Goal: Task Accomplishment & Management: Complete application form

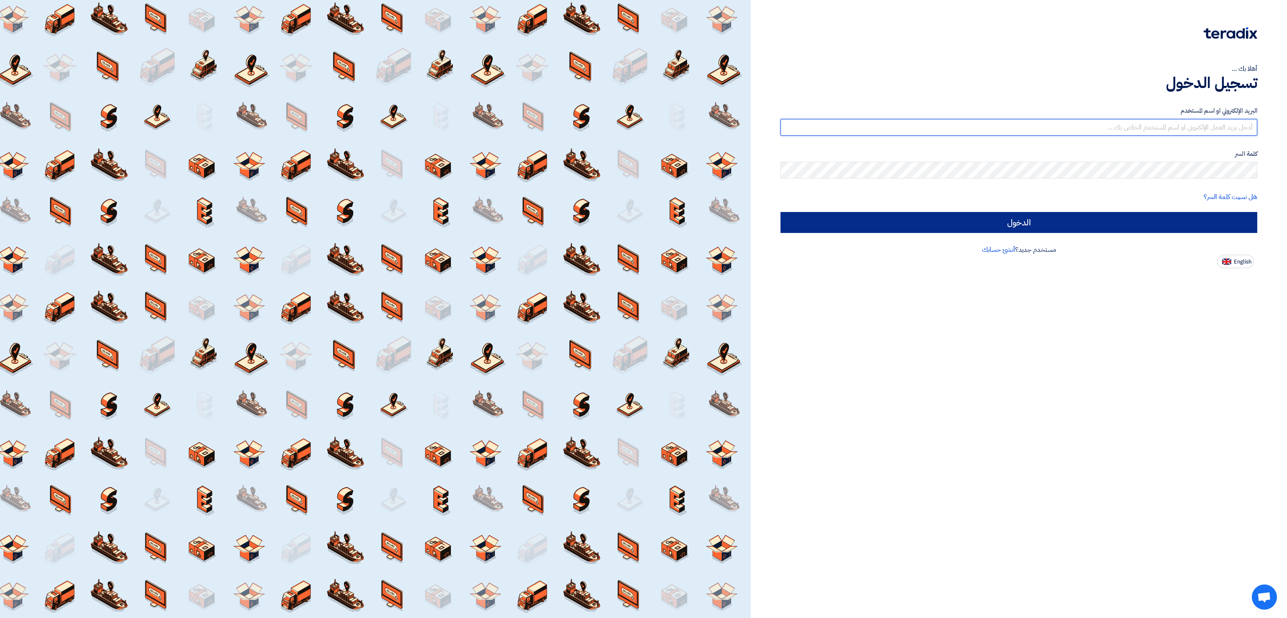
type input "[EMAIL_ADDRESS][DOMAIN_NAME]"
click at [1145, 213] on input "الدخول" at bounding box center [1019, 222] width 477 height 21
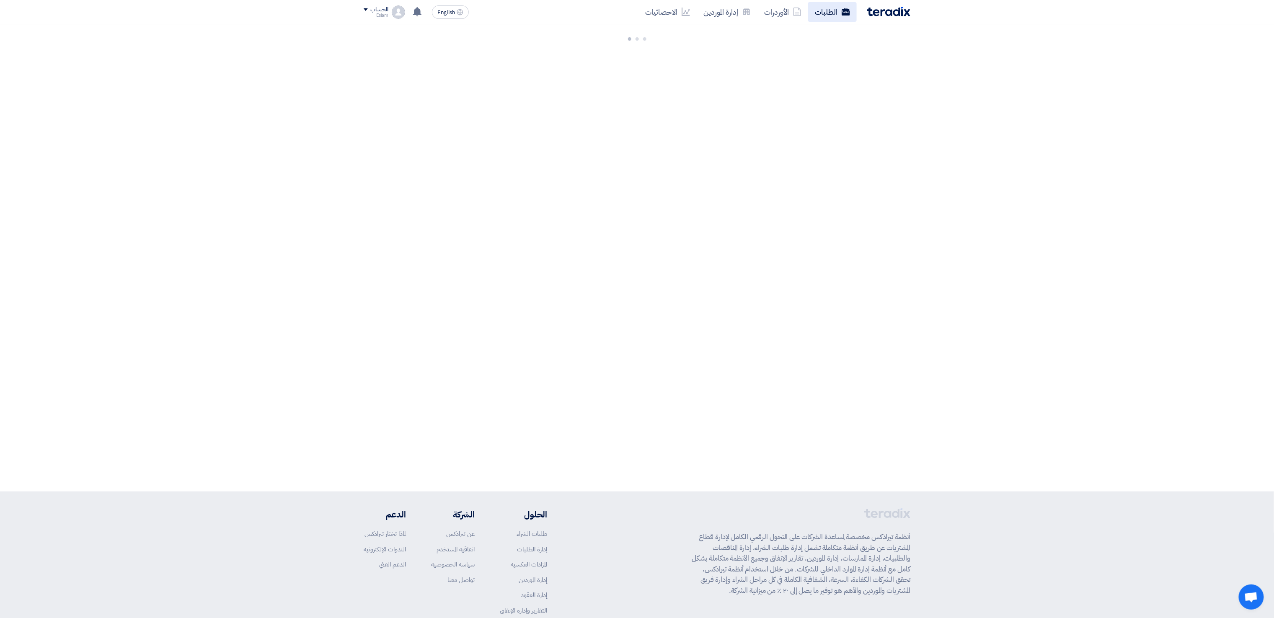
click at [821, 17] on link "الطلبات" at bounding box center [832, 12] width 49 height 20
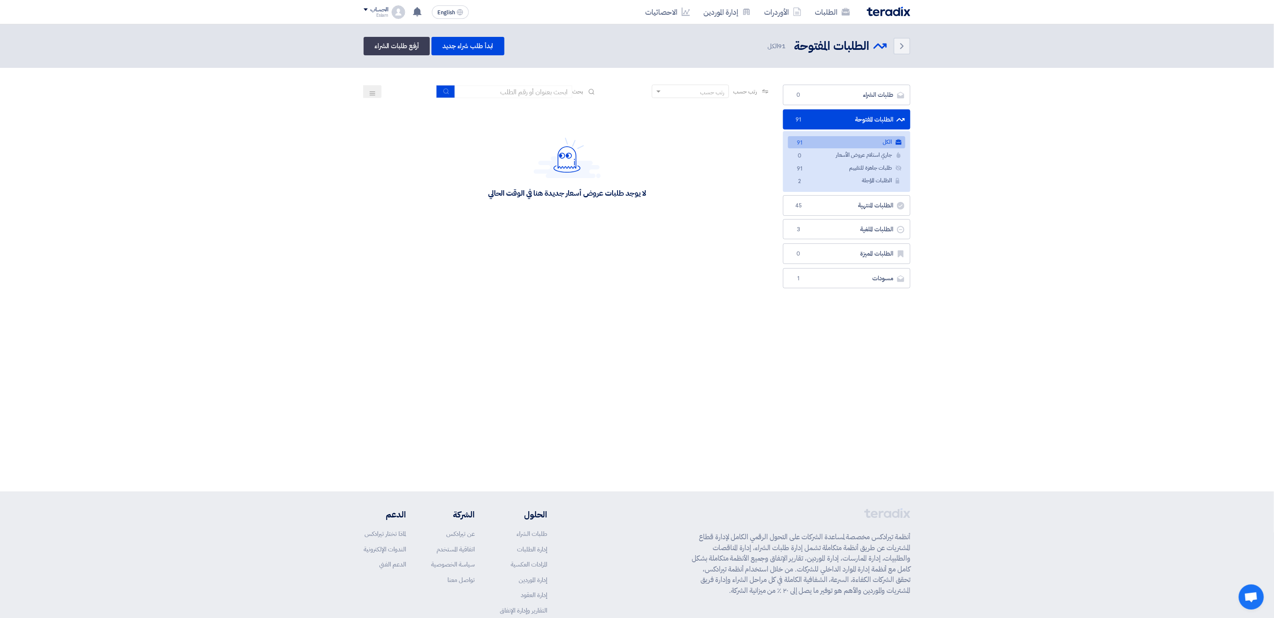
click at [867, 142] on link "الكل الكل 91" at bounding box center [846, 142] width 117 height 12
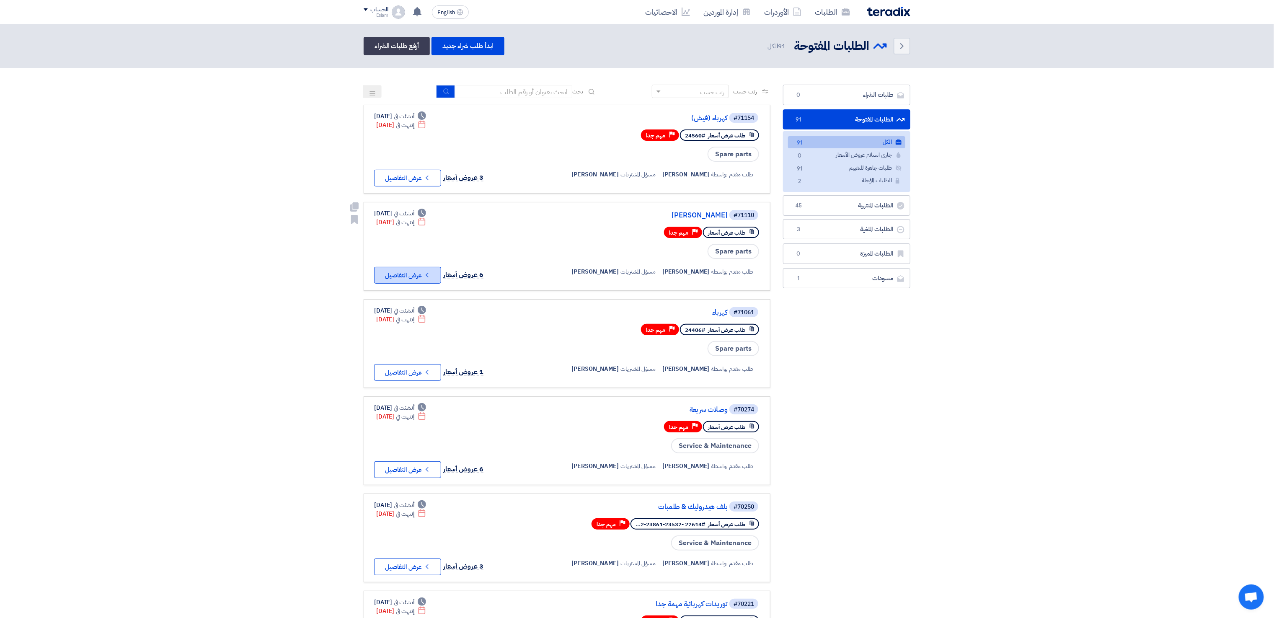
click at [409, 272] on button "Check details عرض التفاصيل" at bounding box center [407, 275] width 67 height 17
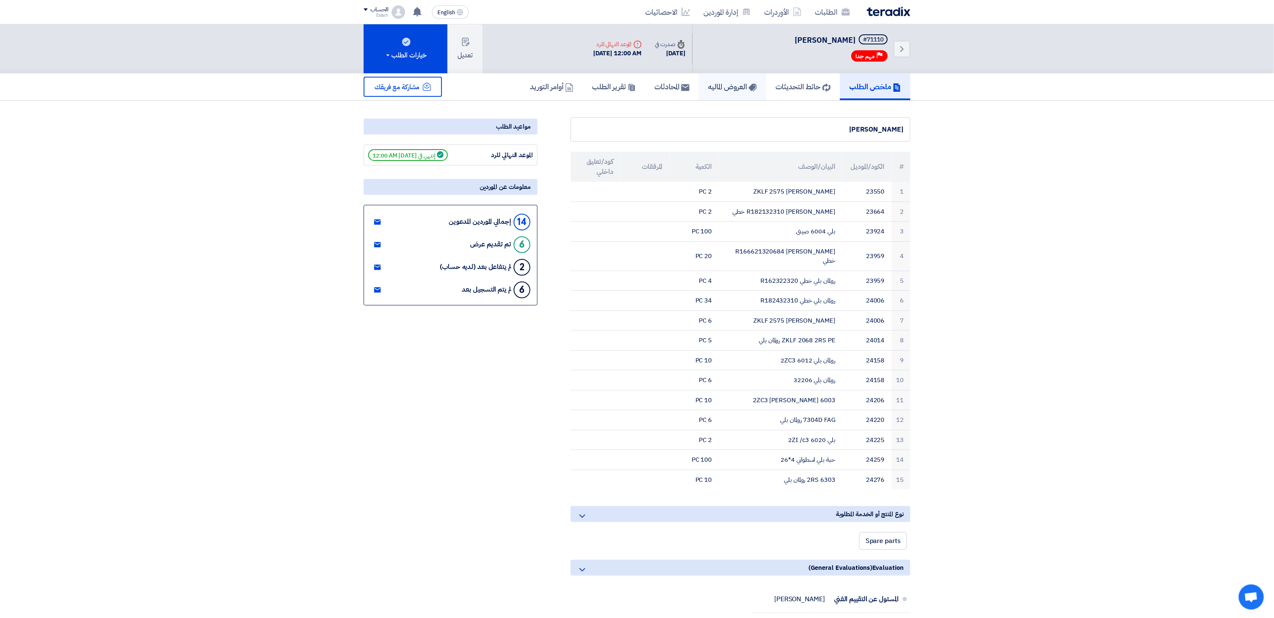
click at [723, 86] on h5 "العروض الماليه" at bounding box center [732, 87] width 49 height 10
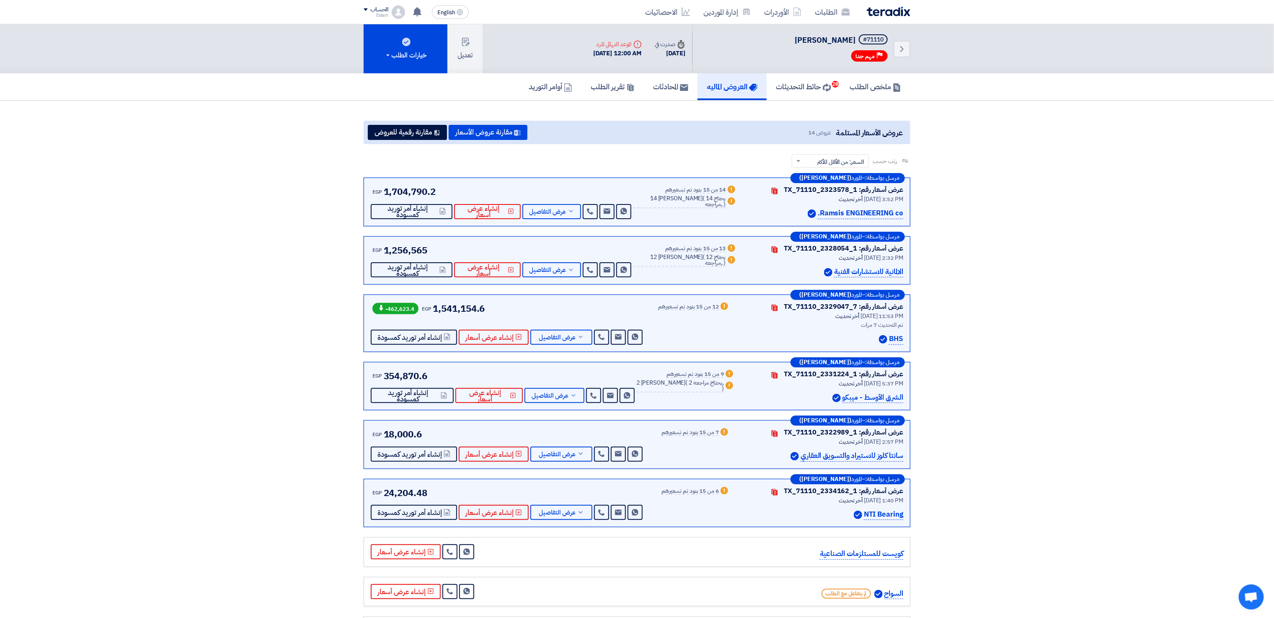
click at [919, 99] on div "ملخص الطلب حائط التحديثات 28 [PERSON_NAME] المحادثات تقرير الطلب أوامر التوريد" at bounding box center [637, 86] width 1274 height 27
click at [875, 86] on h5 "ملخص الطلب" at bounding box center [876, 87] width 52 height 10
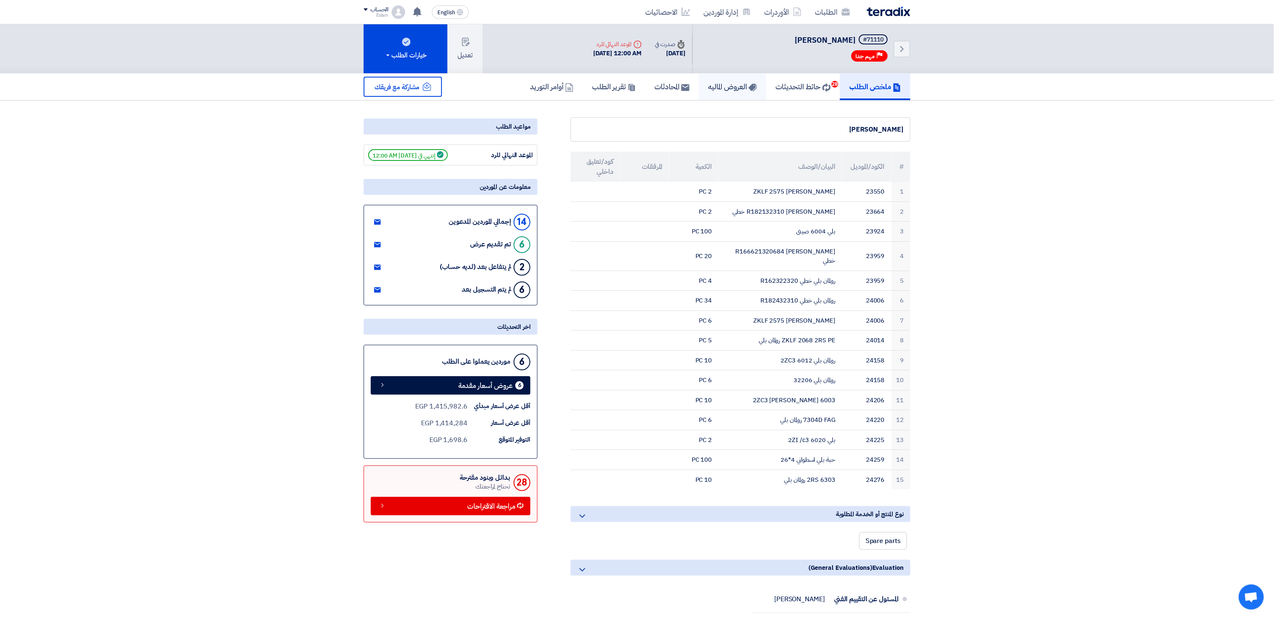
click at [731, 82] on h5 "العروض الماليه" at bounding box center [732, 87] width 49 height 10
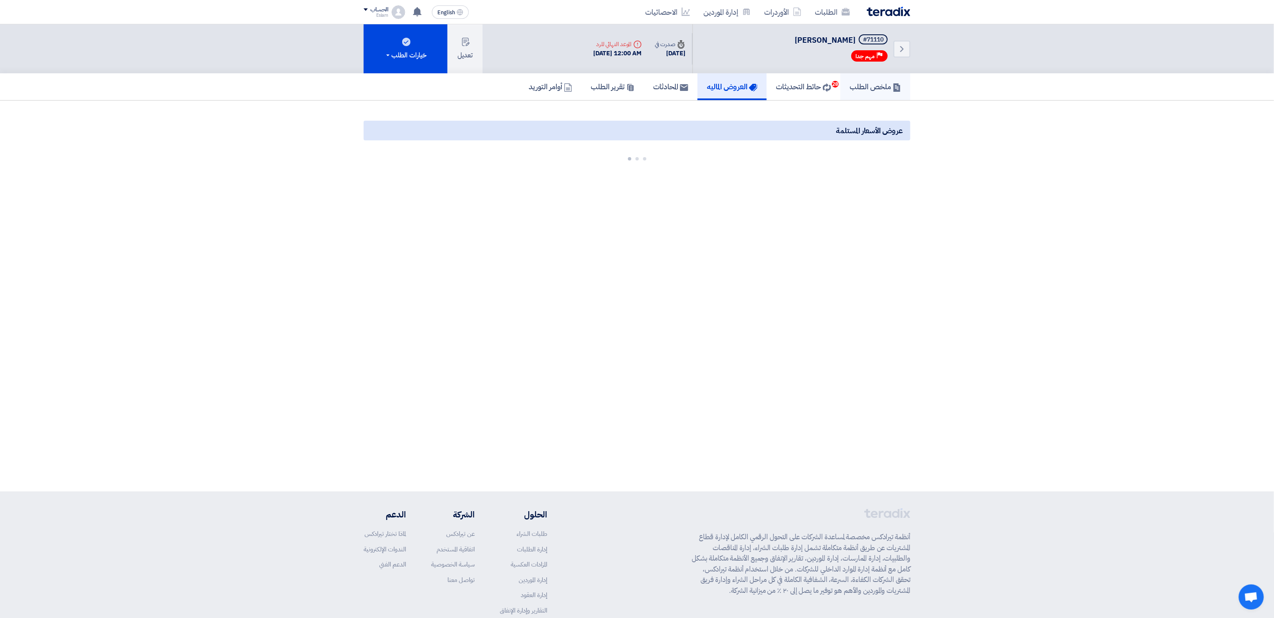
click at [882, 86] on h5 "ملخص الطلب" at bounding box center [876, 87] width 52 height 10
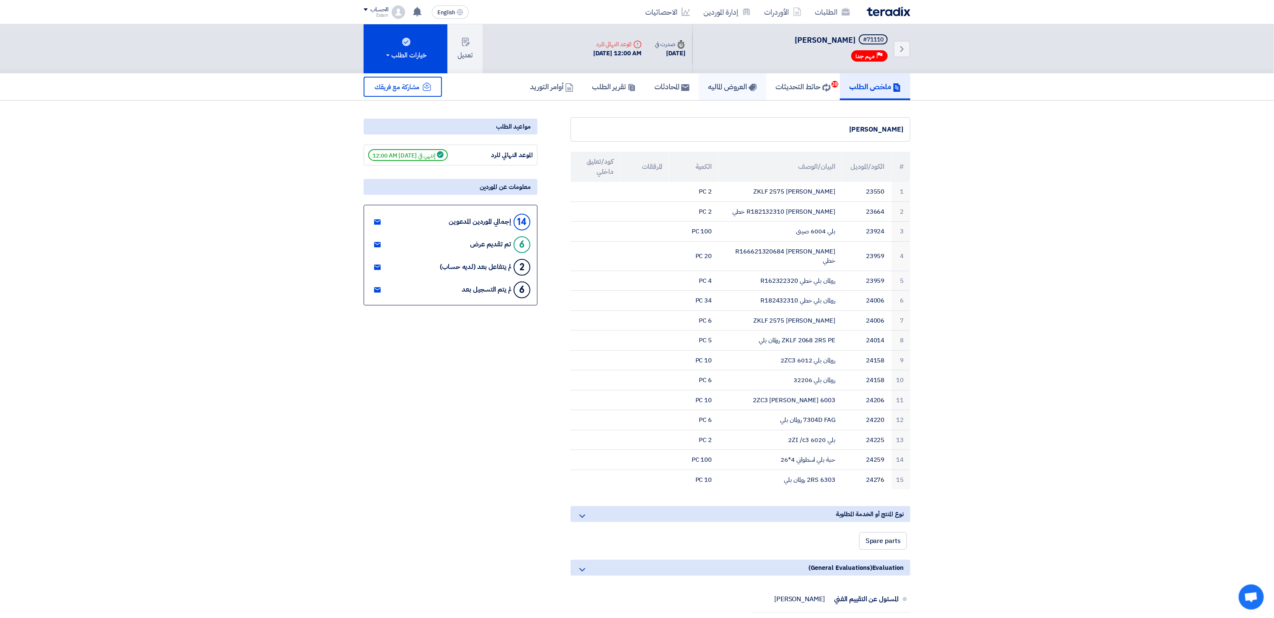
click at [717, 83] on h5 "العروض الماليه" at bounding box center [732, 87] width 49 height 10
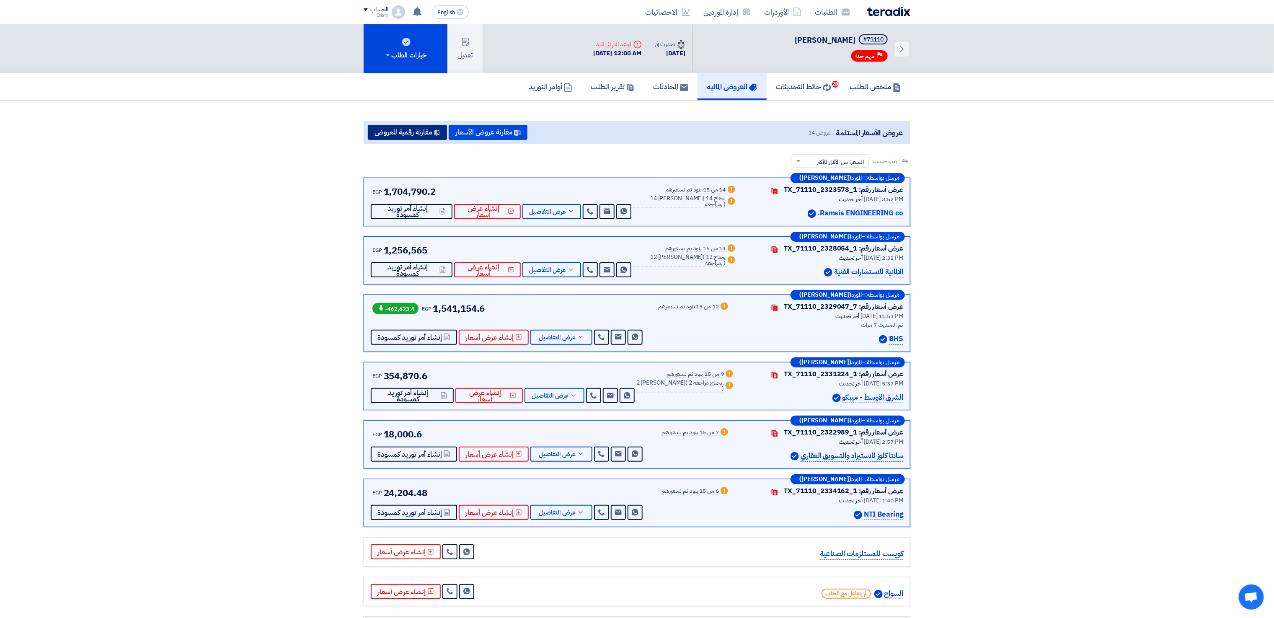
click at [416, 125] on button "مقارنة رقمية للعروض" at bounding box center [407, 132] width 79 height 15
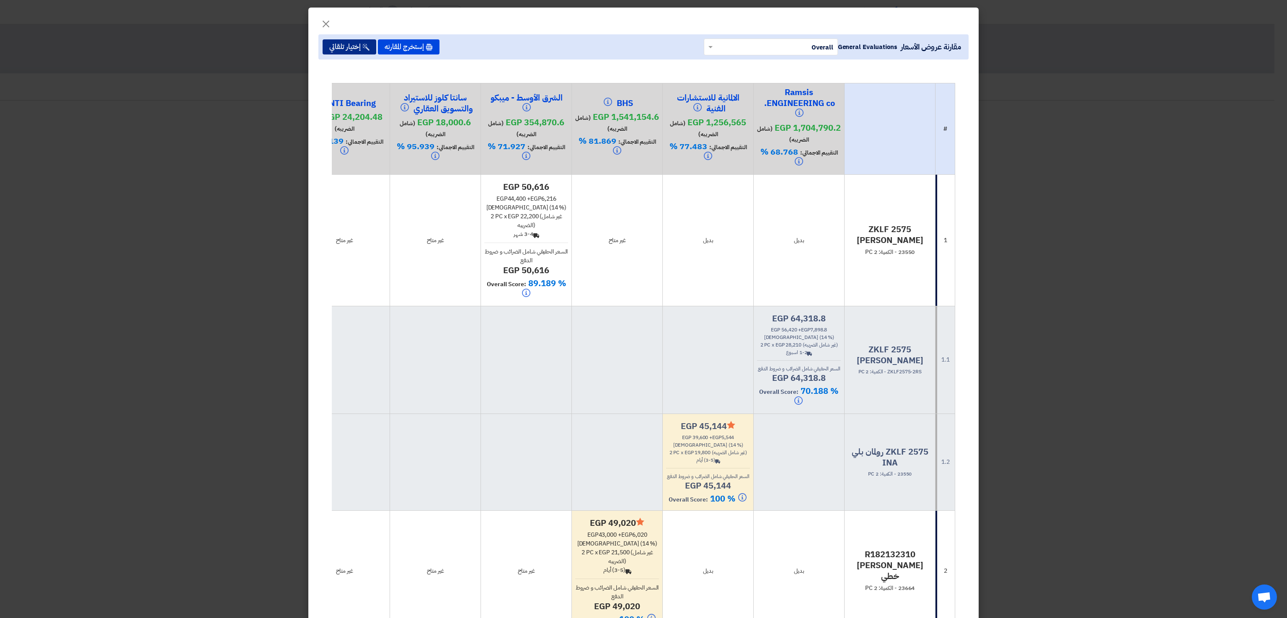
click at [357, 41] on button "إختيار تلقائي" at bounding box center [350, 46] width 54 height 15
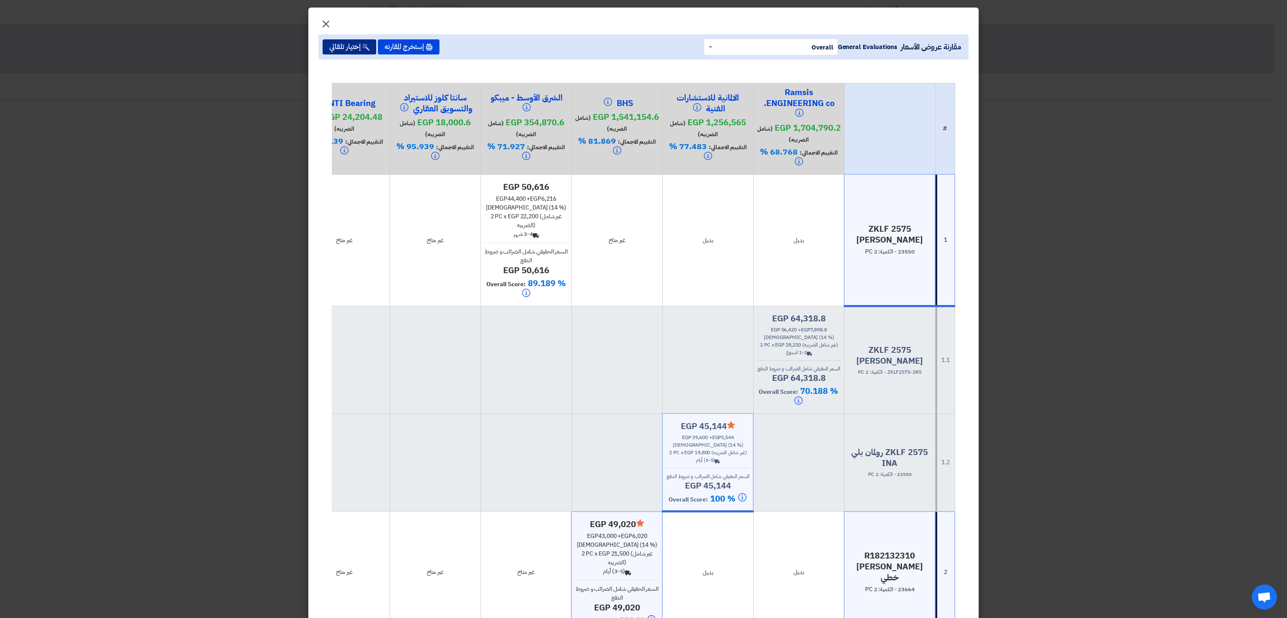
click at [331, 23] on span "×" at bounding box center [326, 23] width 10 height 25
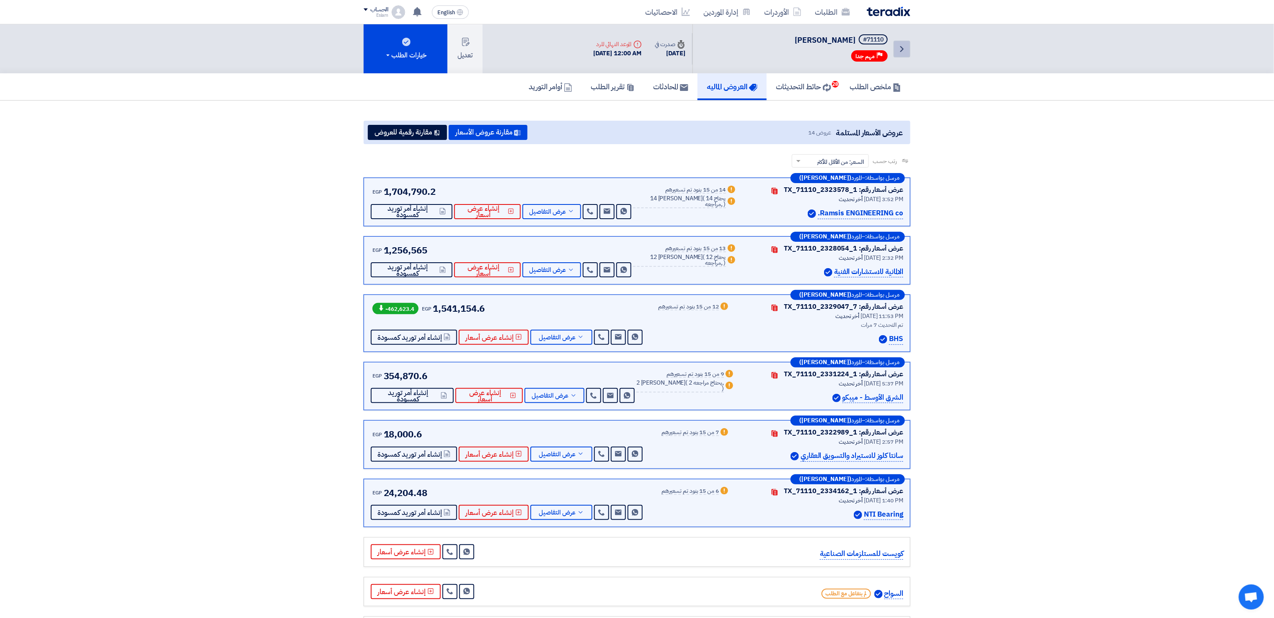
click at [908, 49] on link "Back" at bounding box center [902, 49] width 17 height 17
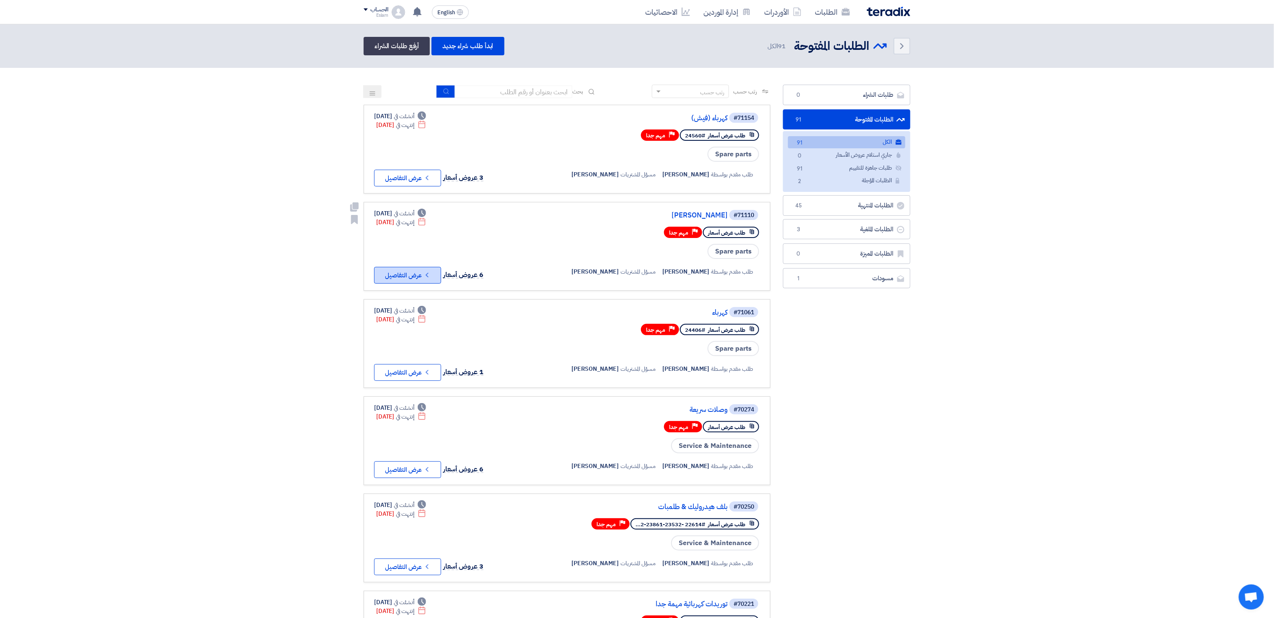
click at [417, 272] on button "Check details عرض التفاصيل" at bounding box center [407, 275] width 67 height 17
click at [354, 205] on use at bounding box center [354, 206] width 8 height 9
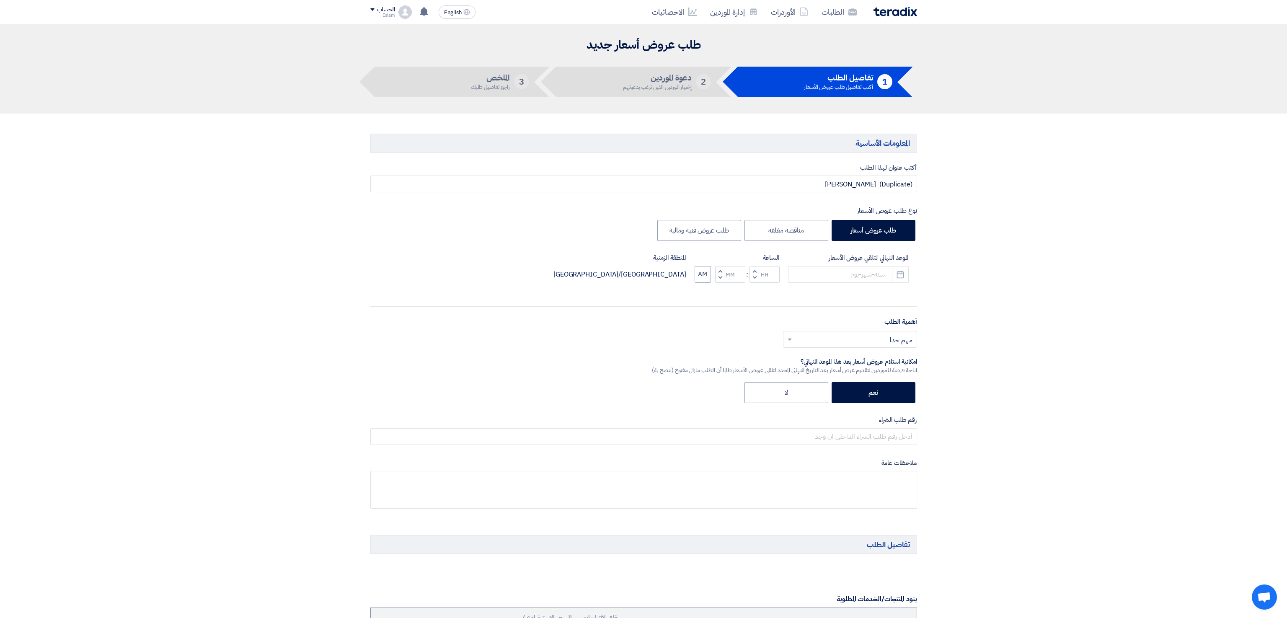
type input "[DATE]"
type input "12"
type input "00"
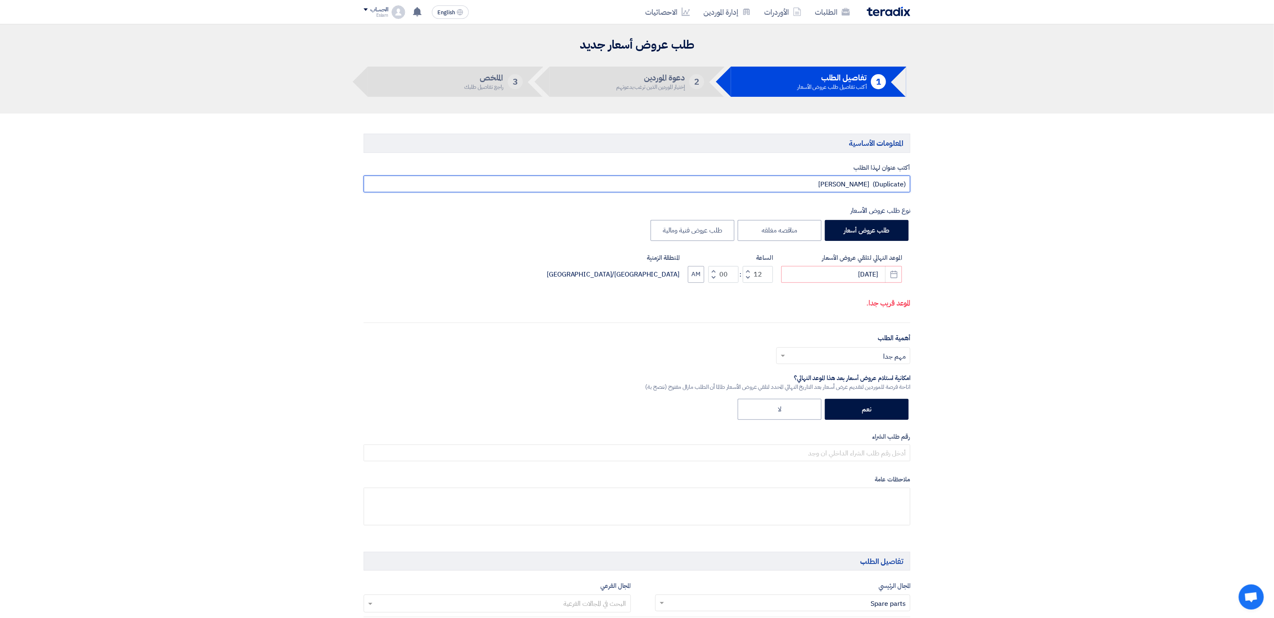
drag, startPoint x: 763, startPoint y: 187, endPoint x: 912, endPoint y: 182, distance: 149.7
click at [912, 182] on div "أكتب عنوان لهذا الطلب (Duplicate) [PERSON_NAME] نوع طلب عروض الأسعار طلب عروض أ…" at bounding box center [636, 350] width 559 height 375
click at [882, 274] on div "الموعد النهائي لتلقي عروض الأسعار [DATE] Pick a date" at bounding box center [841, 268] width 121 height 30
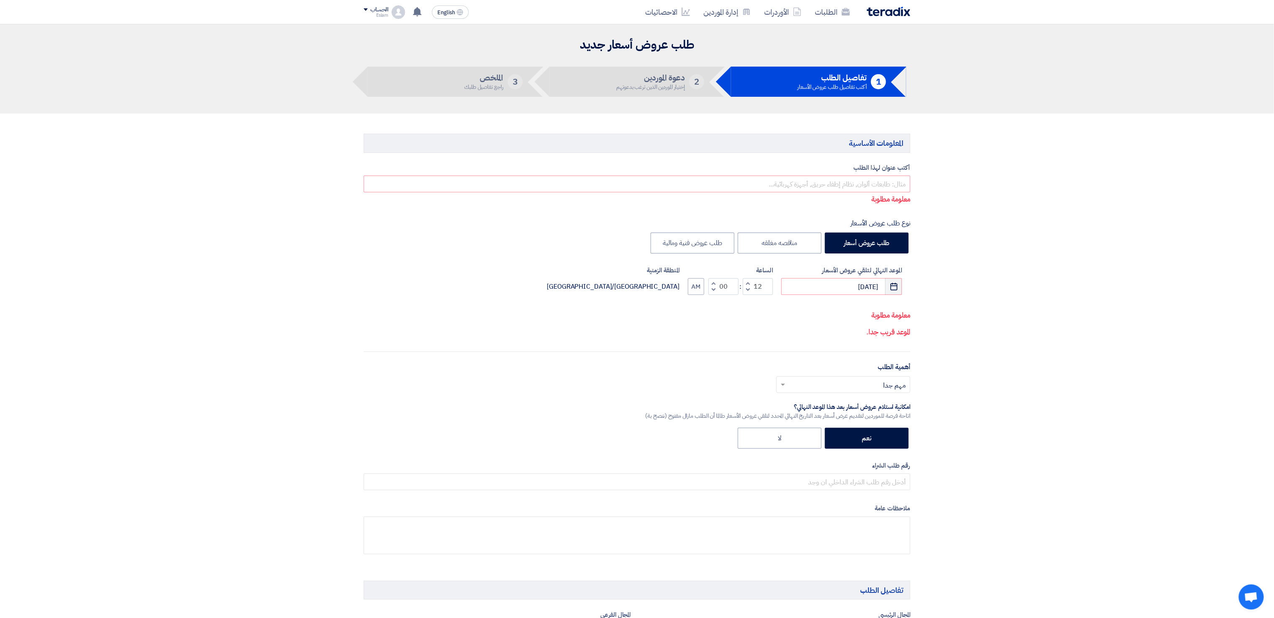
click at [901, 284] on button "Pick a date" at bounding box center [893, 286] width 17 height 17
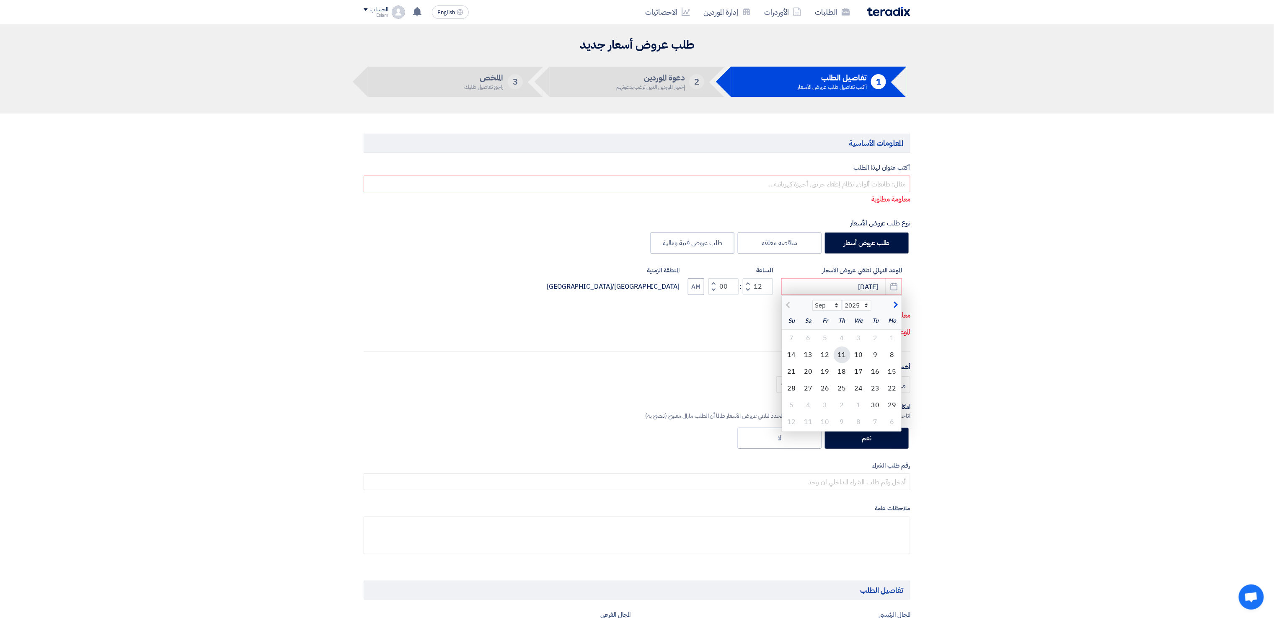
click at [849, 359] on div "11" at bounding box center [842, 355] width 17 height 17
type input "[DATE]"
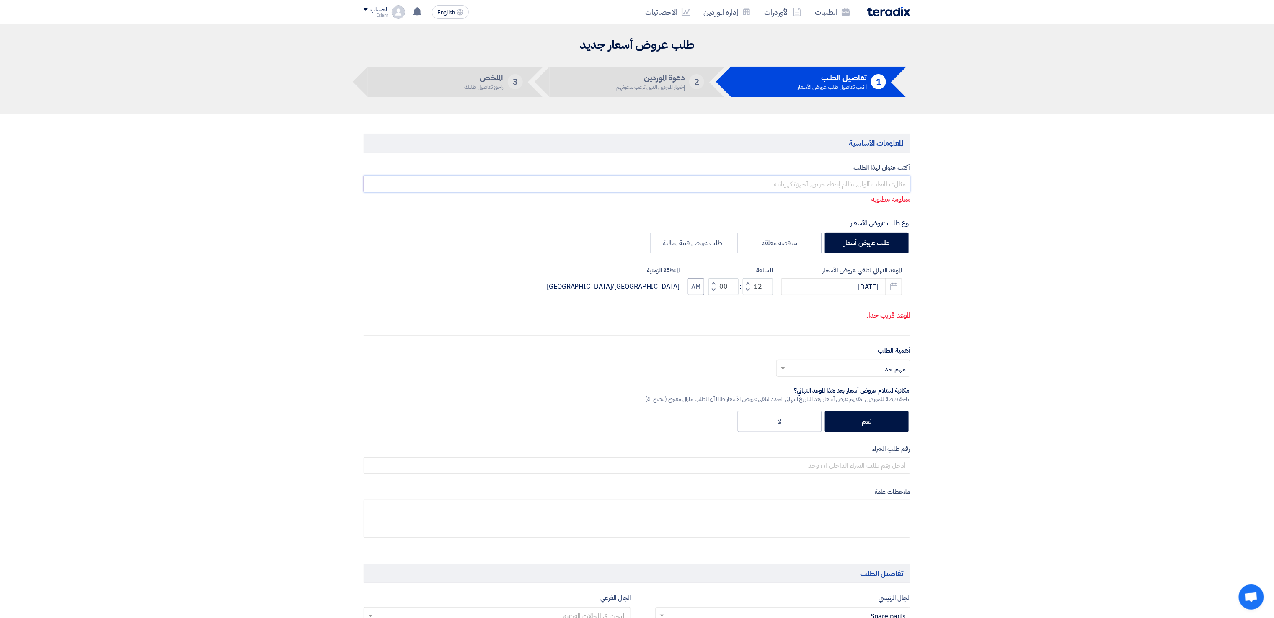
click at [891, 188] on input "text" at bounding box center [637, 184] width 547 height 17
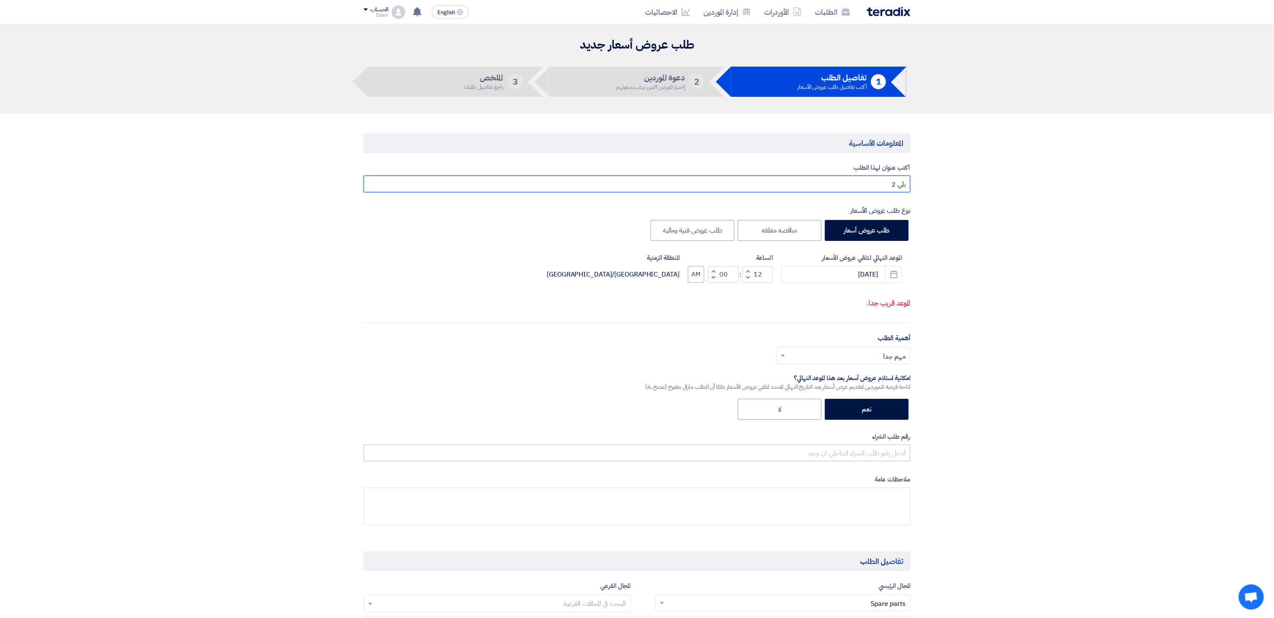
type input "بلي 2"
click at [877, 461] on input "text" at bounding box center [637, 453] width 547 height 17
click at [866, 457] on input "text" at bounding box center [637, 453] width 547 height 17
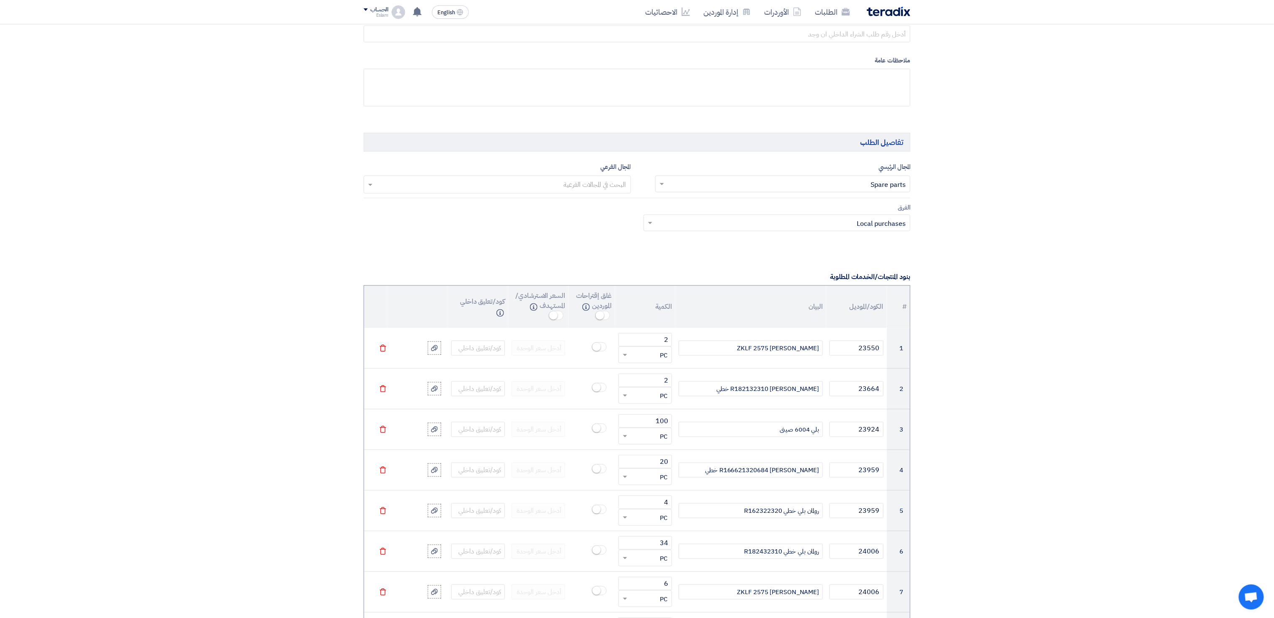
scroll to position [838, 0]
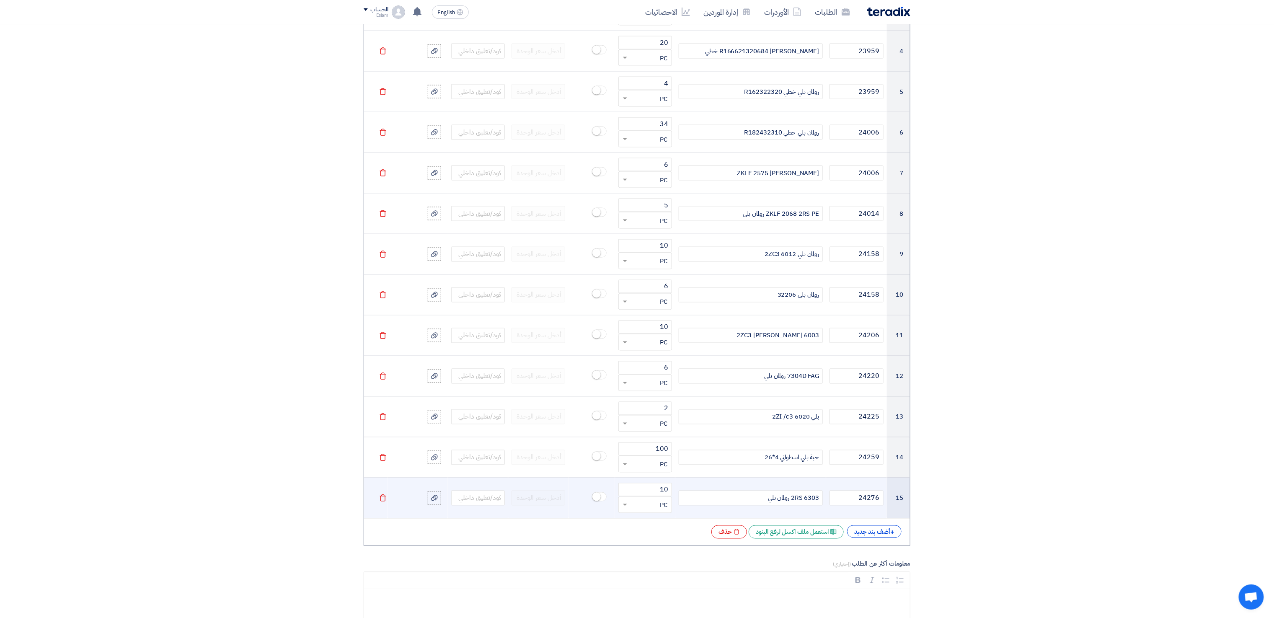
click at [387, 505] on tr "15 24276 6303 2RS رولمان بلي 10 قطعة × PC [GEOGRAPHIC_DATA]" at bounding box center [637, 498] width 546 height 41
click at [386, 502] on icon "Delete" at bounding box center [383, 498] width 8 height 8
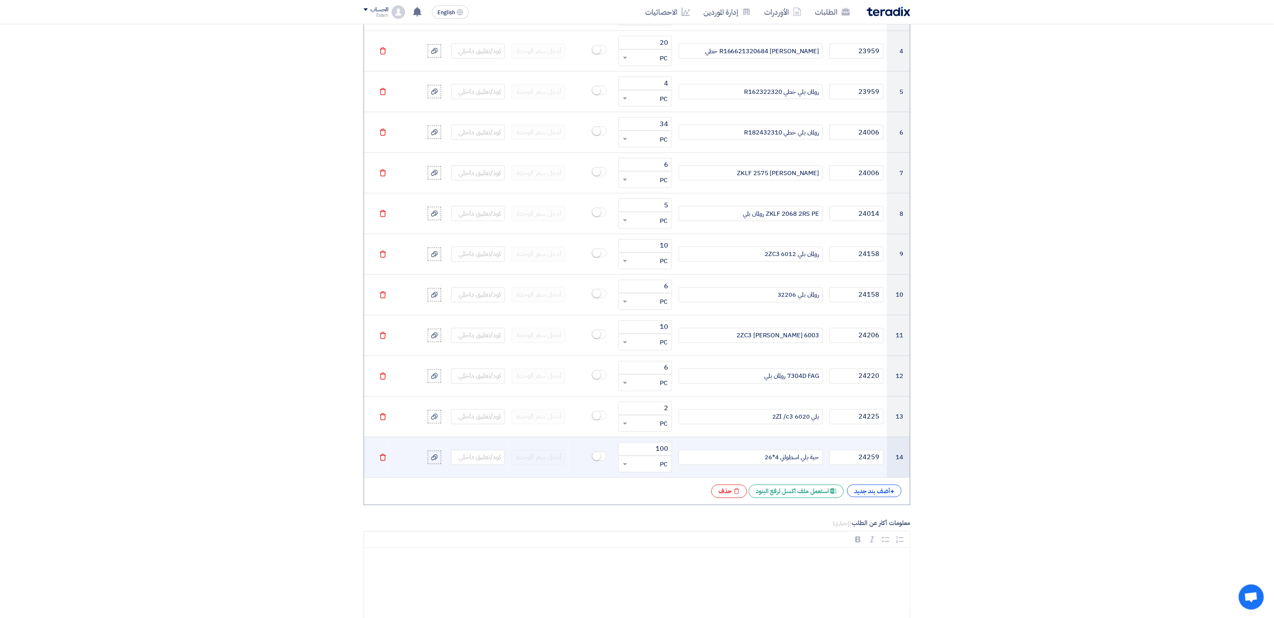
click at [383, 461] on use at bounding box center [383, 457] width 6 height 7
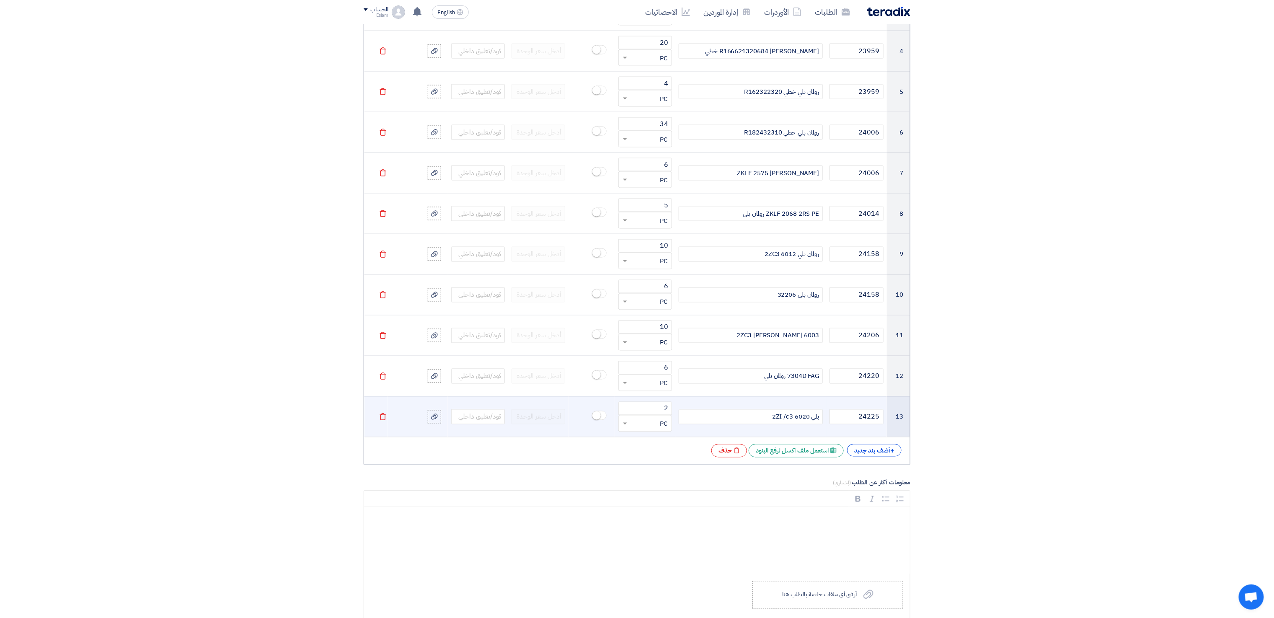
click at [379, 419] on td "Delete" at bounding box center [375, 416] width 23 height 41
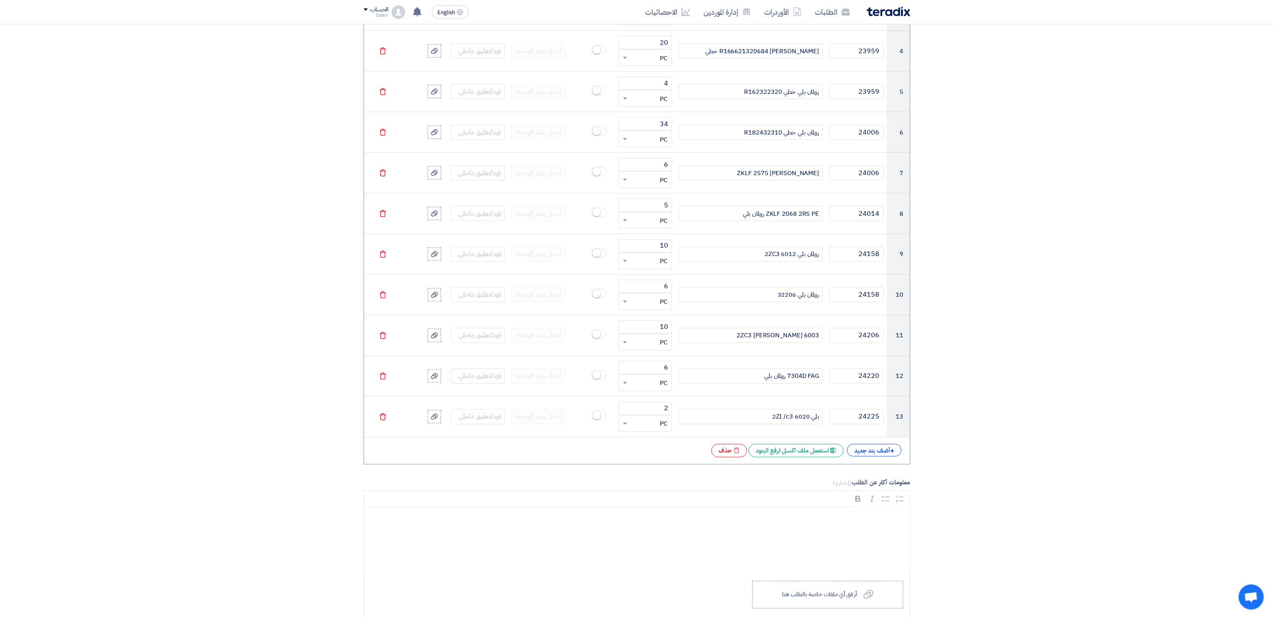
click at [380, 421] on icon "Delete" at bounding box center [383, 417] width 8 height 8
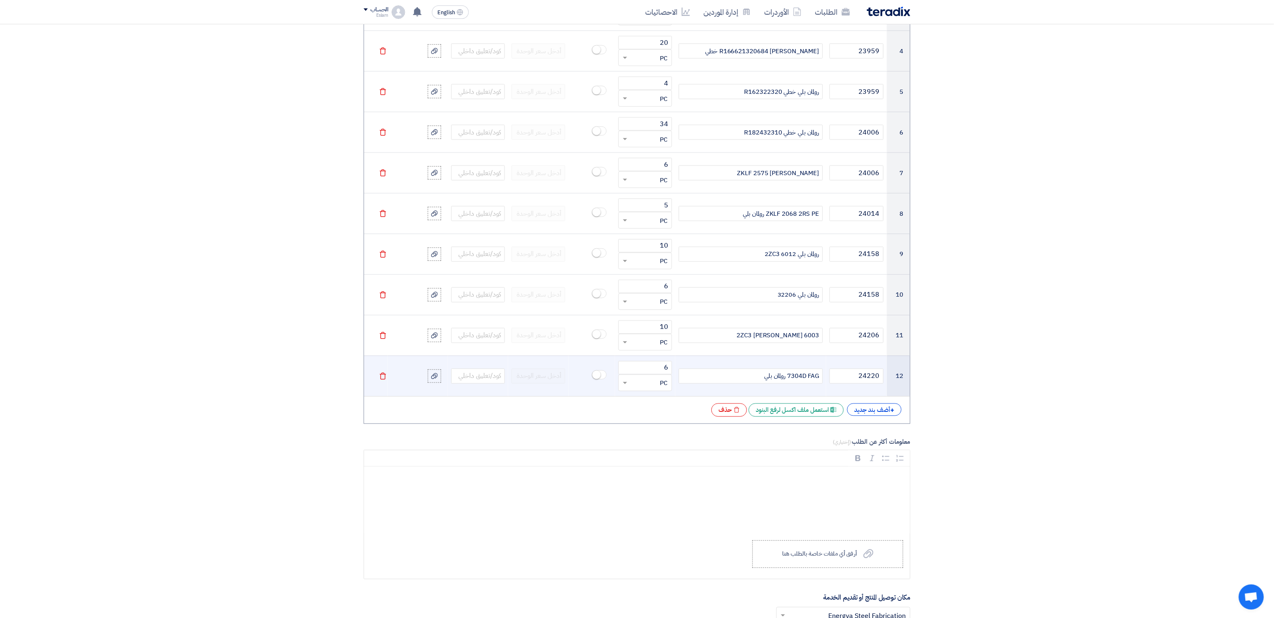
click at [382, 380] on use at bounding box center [383, 376] width 6 height 7
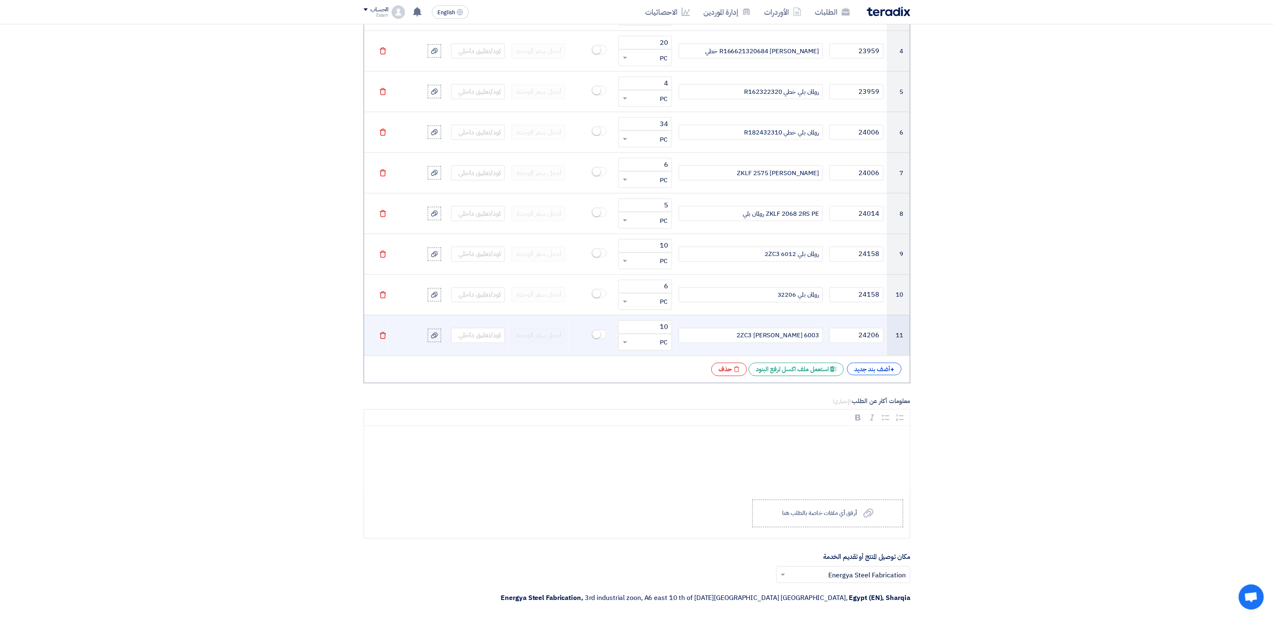
click at [382, 329] on td "Delete" at bounding box center [375, 335] width 23 height 41
click at [381, 339] on icon "Delete" at bounding box center [383, 336] width 8 height 8
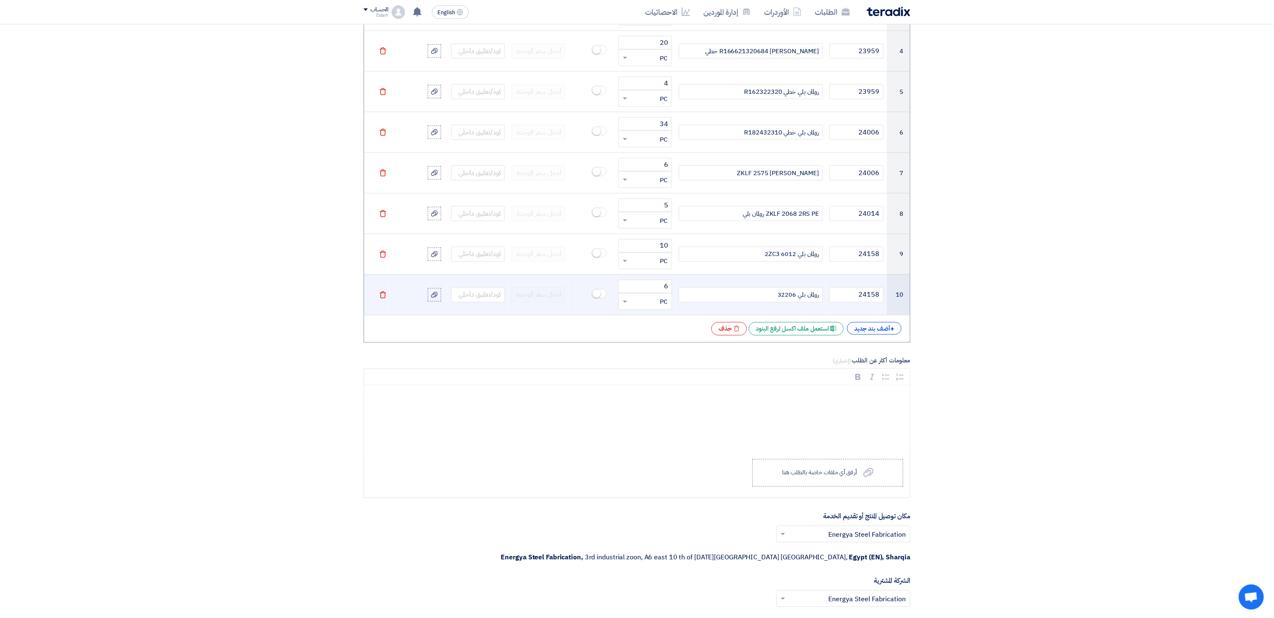
click at [379, 289] on td "Delete" at bounding box center [375, 294] width 23 height 41
click at [382, 299] on use at bounding box center [383, 295] width 6 height 7
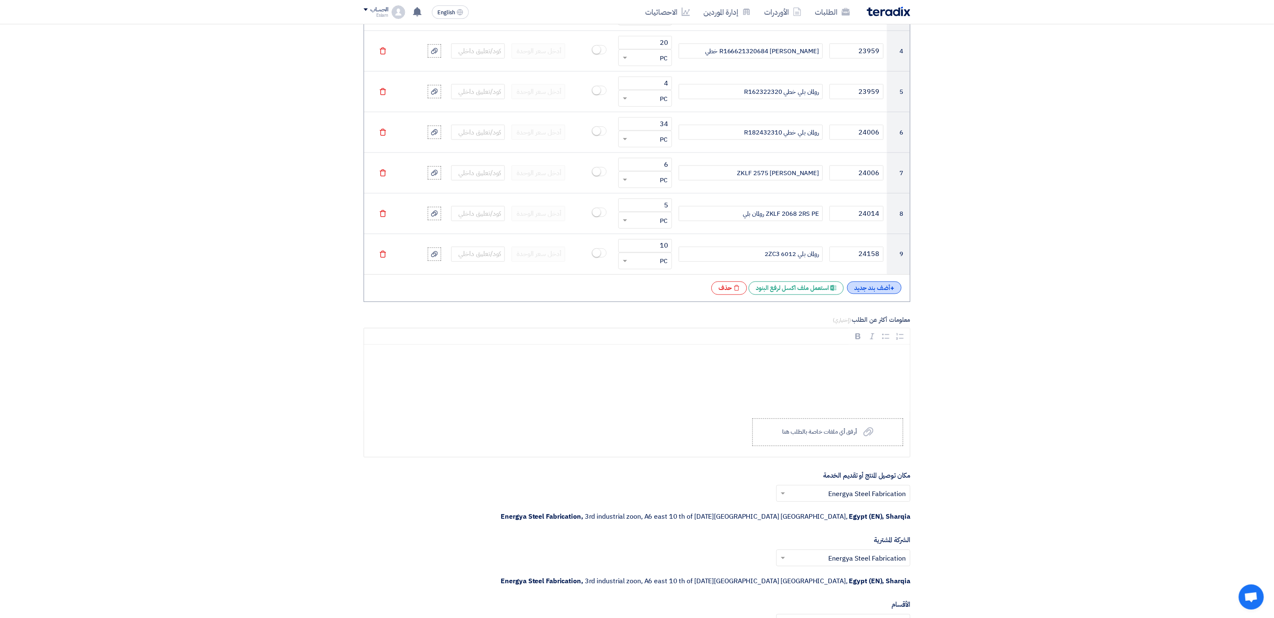
click at [873, 294] on div "+ أضف بند جديد" at bounding box center [874, 288] width 54 height 13
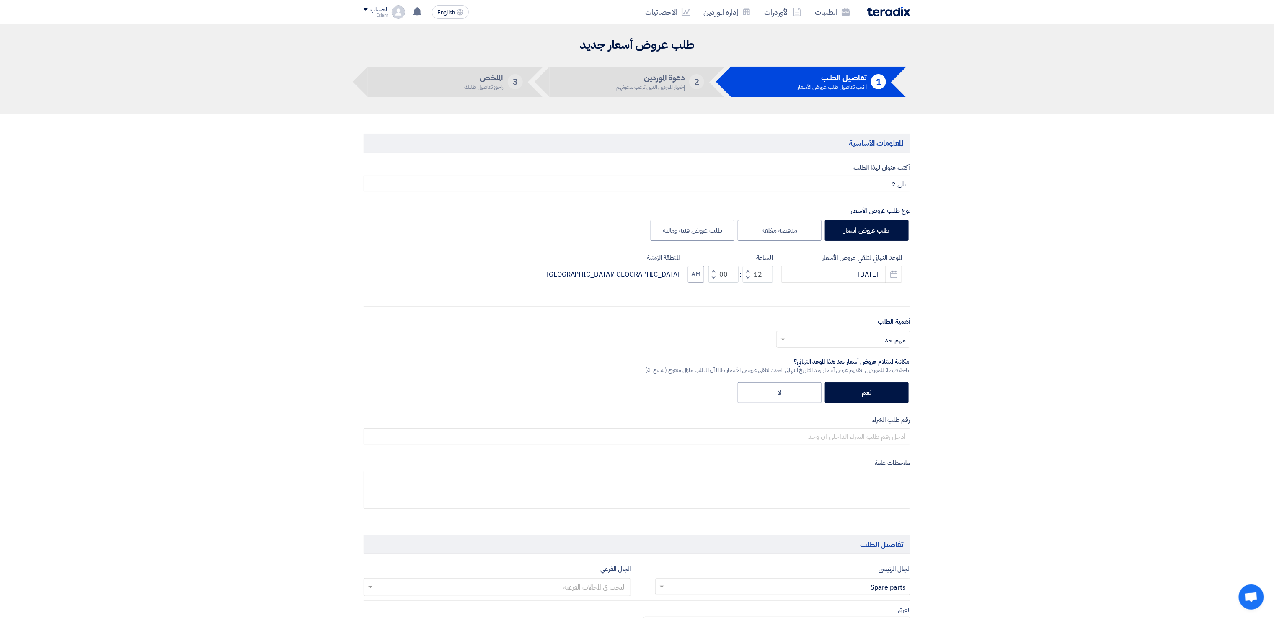
scroll to position [419, 0]
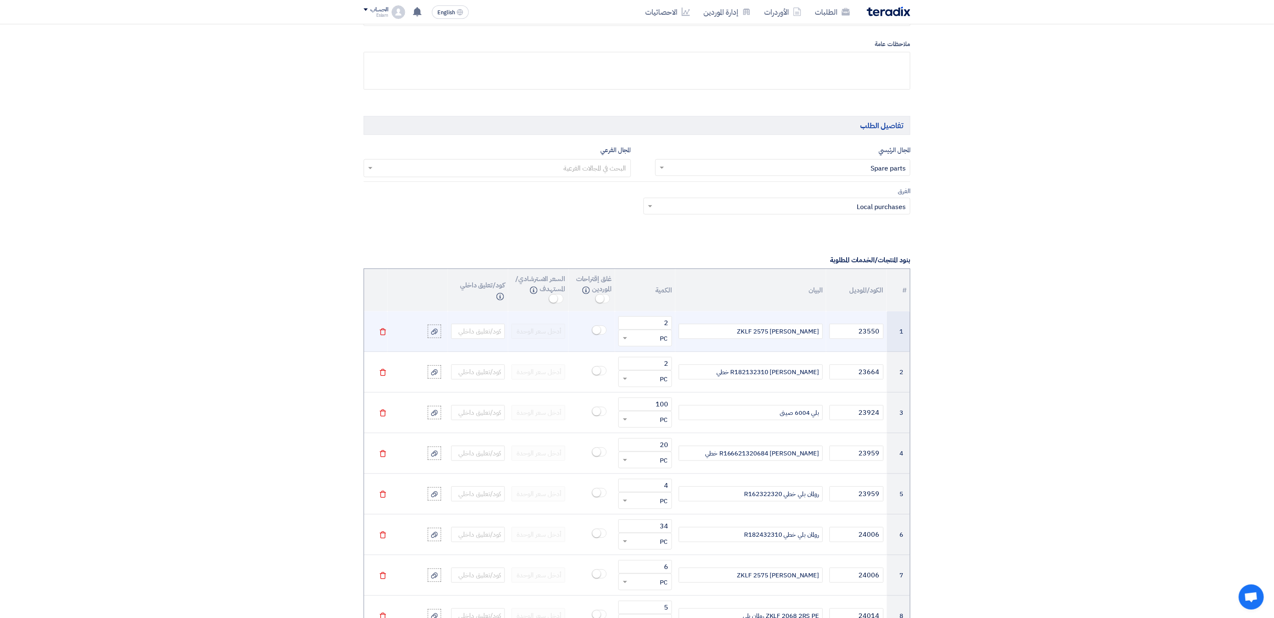
click at [384, 334] on use at bounding box center [383, 331] width 6 height 7
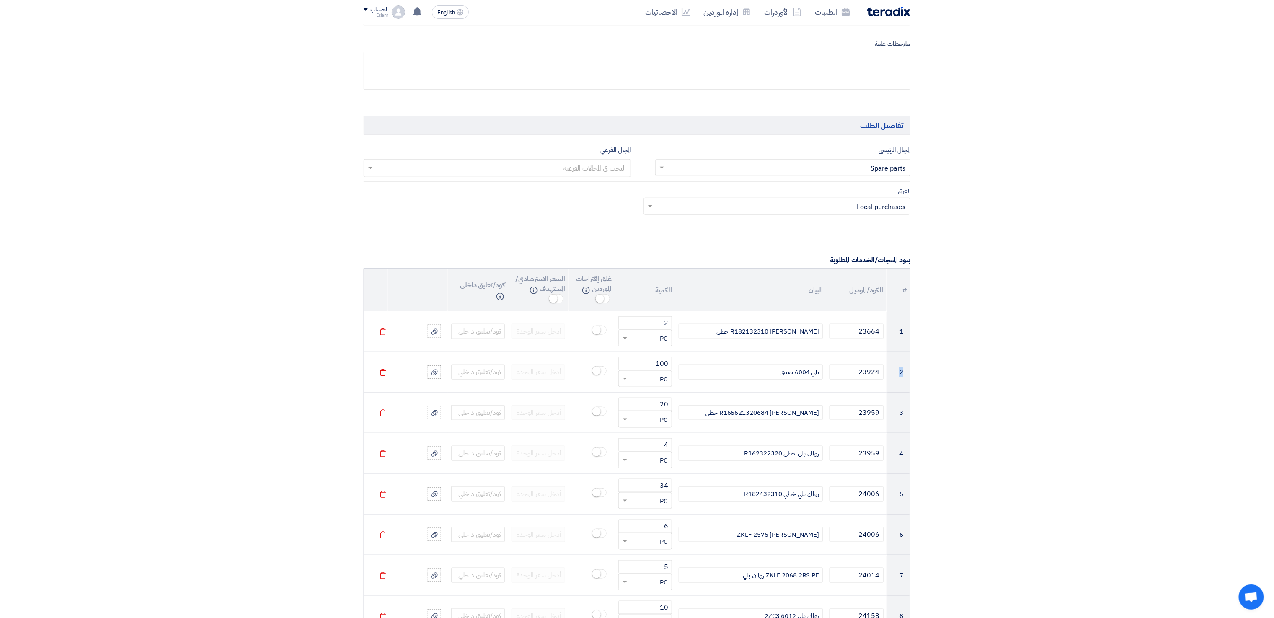
click at [384, 334] on use at bounding box center [383, 331] width 6 height 7
click at [384, 369] on use at bounding box center [383, 372] width 6 height 7
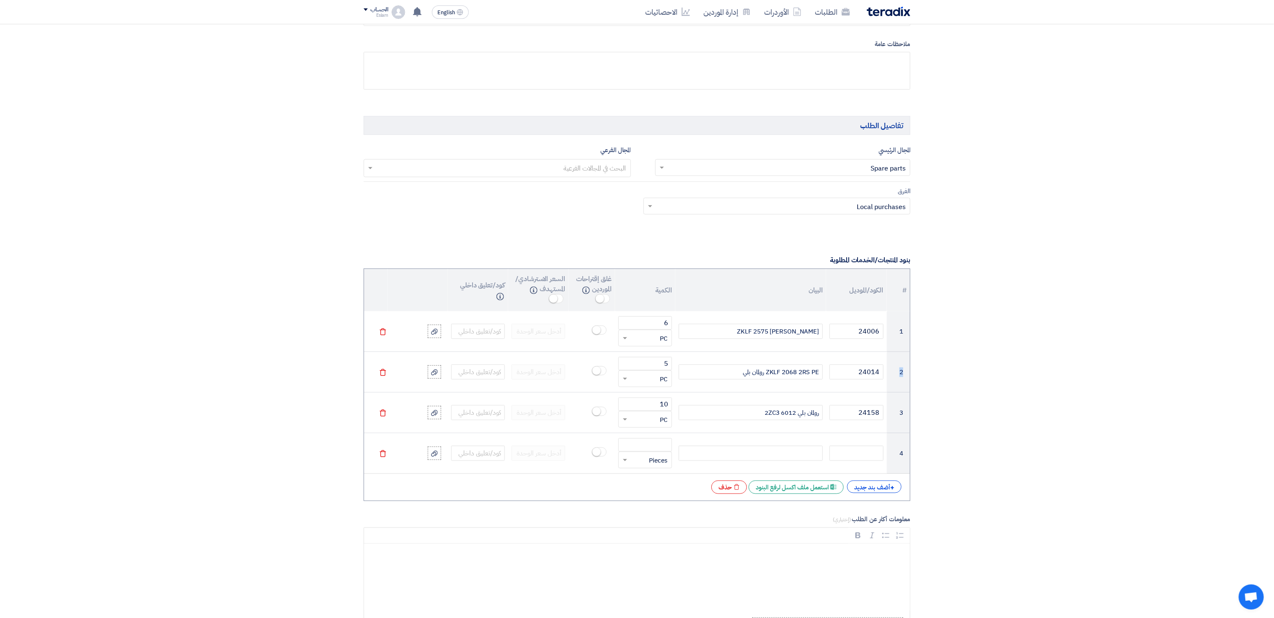
click at [384, 334] on use at bounding box center [383, 331] width 6 height 7
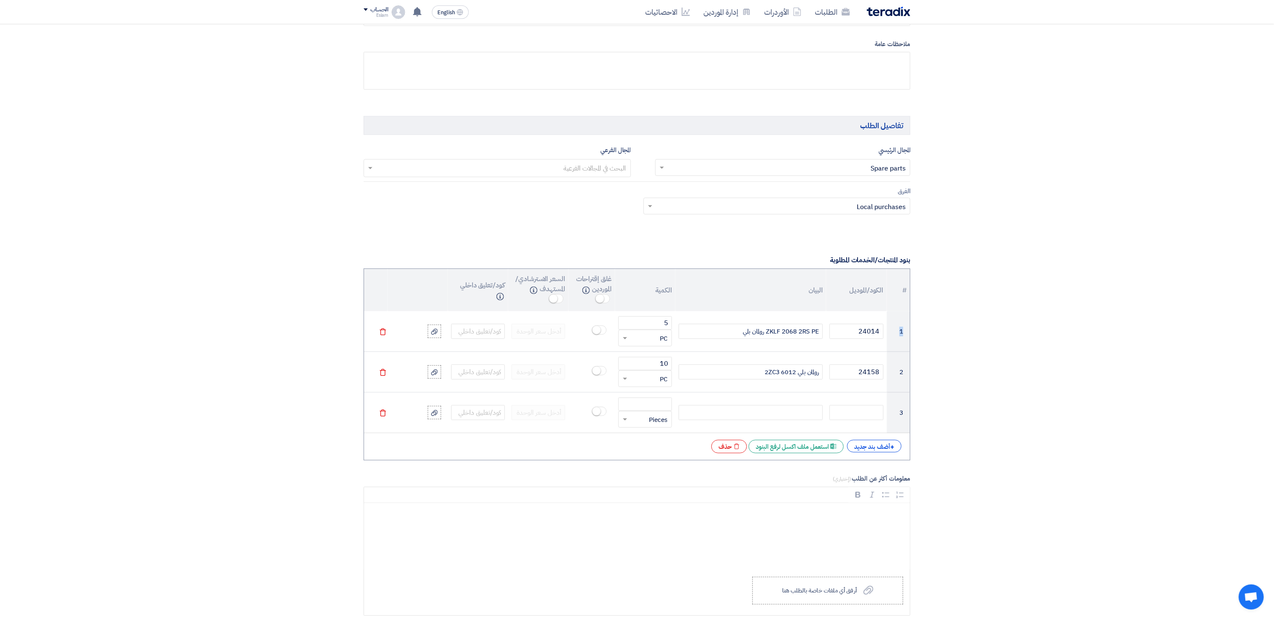
click at [384, 334] on use at bounding box center [383, 331] width 6 height 7
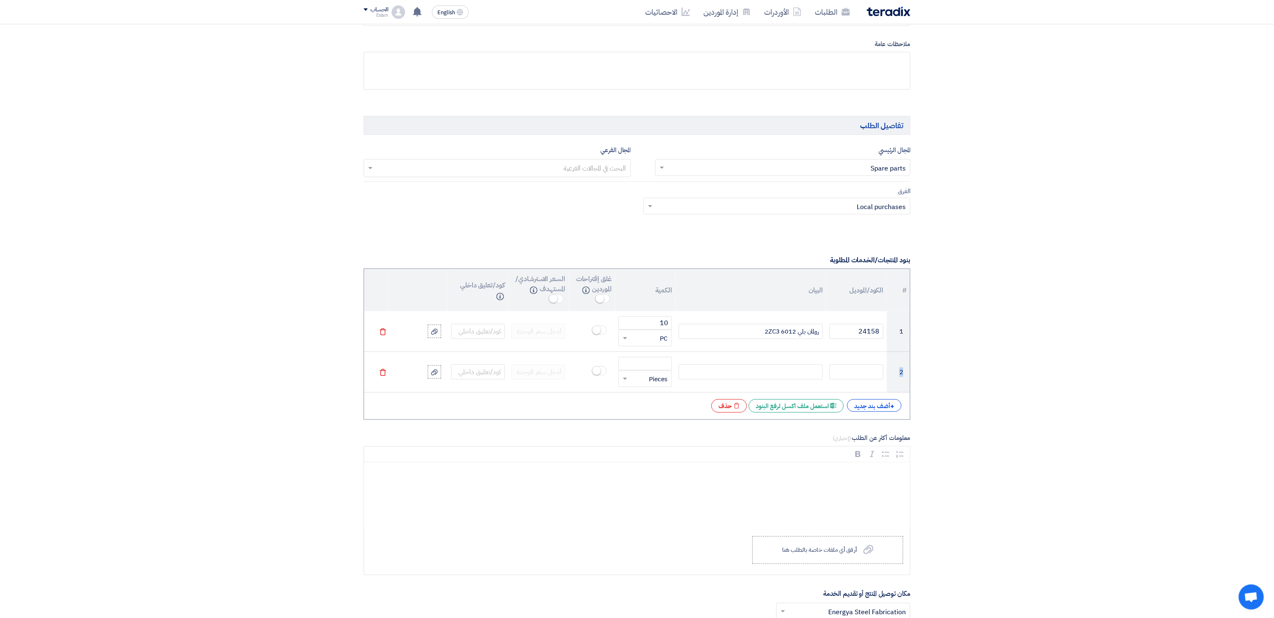
click at [384, 334] on use at bounding box center [383, 331] width 6 height 7
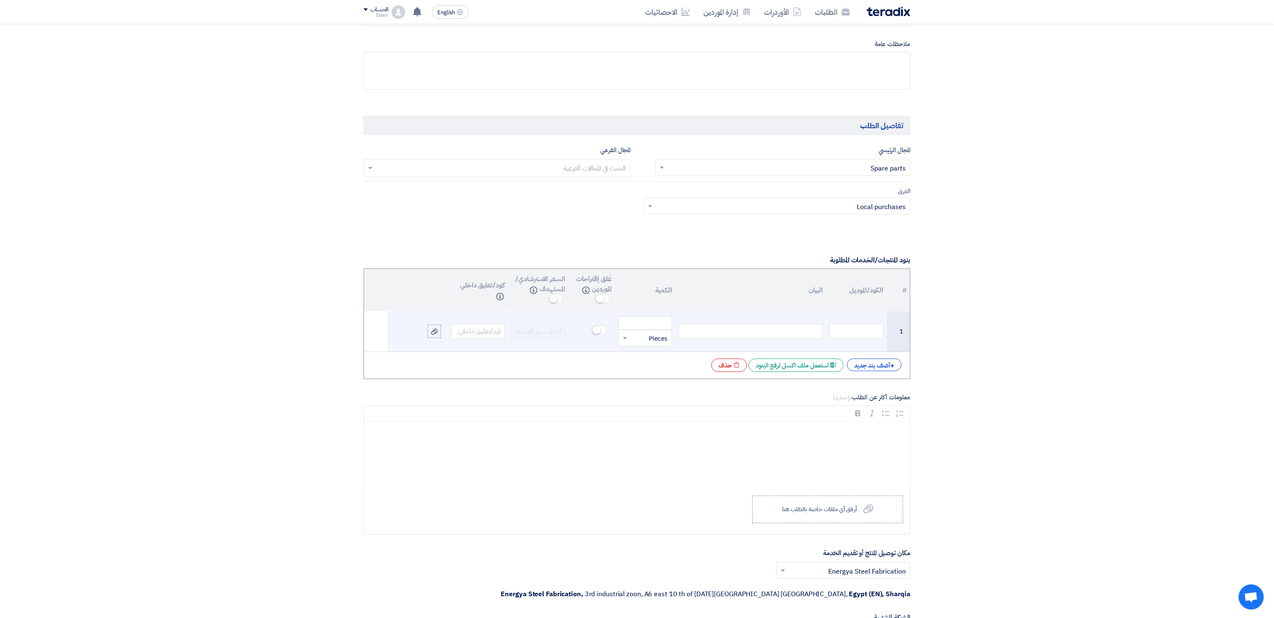
click at [752, 335] on div at bounding box center [751, 331] width 144 height 15
paste div
click at [645, 329] on input "number" at bounding box center [645, 323] width 54 height 13
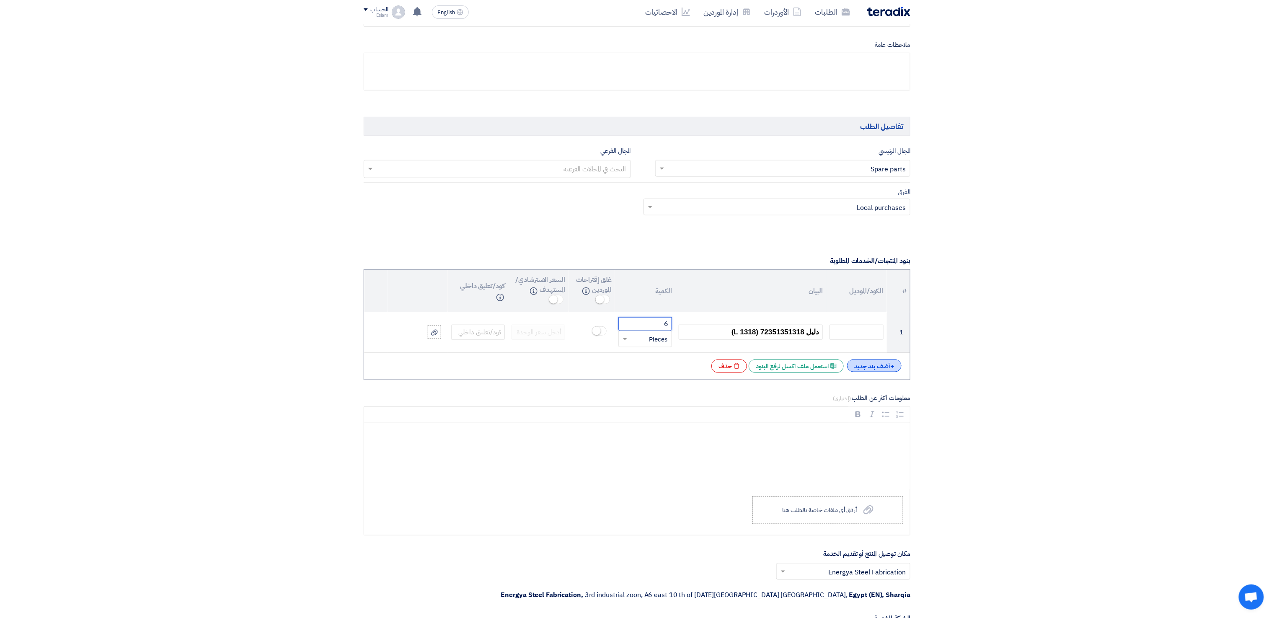
type input "6"
click at [882, 371] on div "+ أضف بند جديد" at bounding box center [874, 366] width 54 height 13
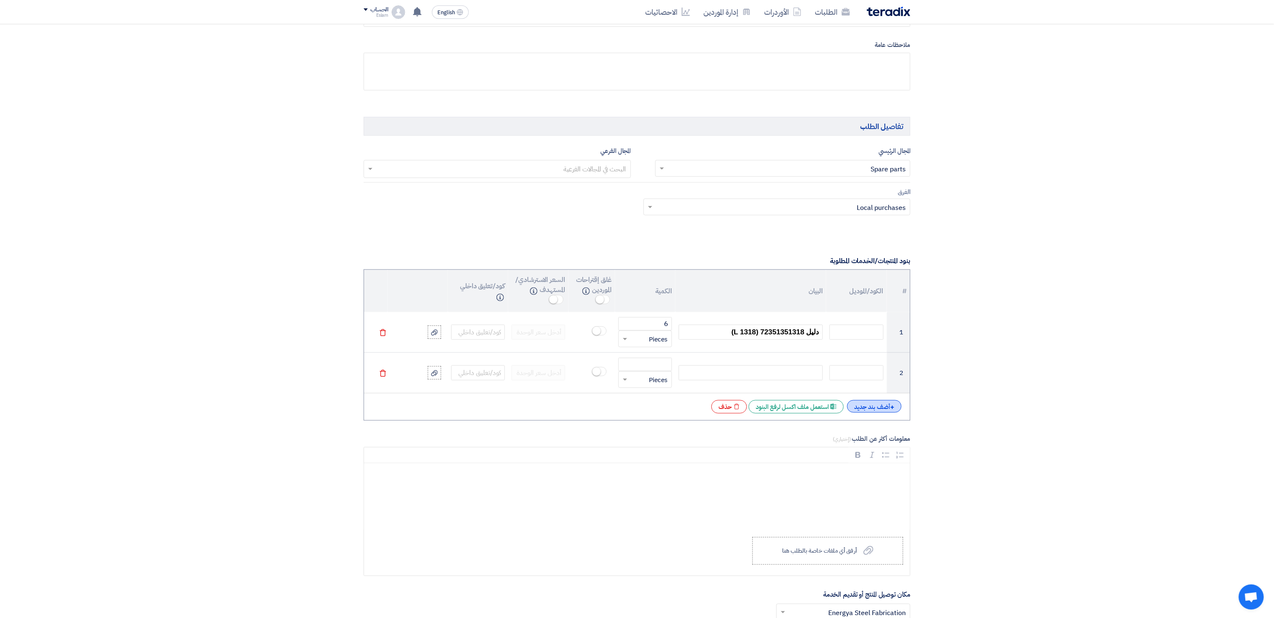
click at [873, 408] on div "+ أضف بند جديد" at bounding box center [874, 406] width 54 height 13
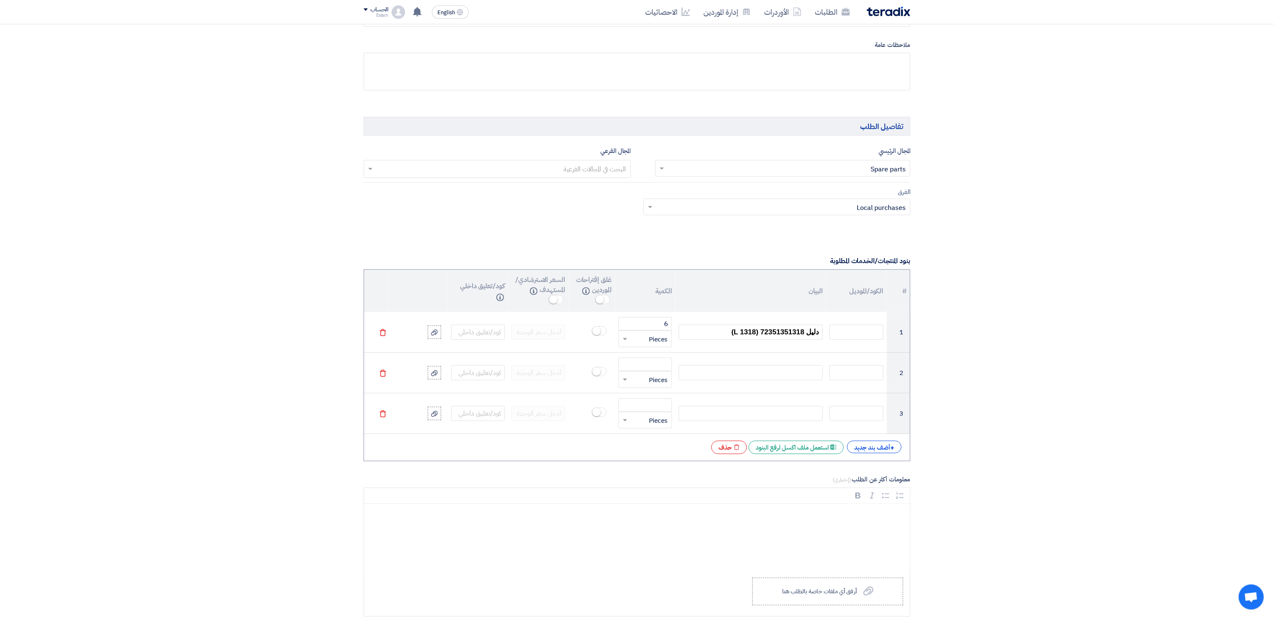
drag, startPoint x: 871, startPoint y: 458, endPoint x: 869, endPoint y: 463, distance: 5.2
click at [871, 461] on div "# الكود/الموديل البيان الكمية غلق إقتراحات الموردين Info السعر الاسترشادي/المست…" at bounding box center [637, 365] width 547 height 192
click at [876, 453] on div "+ أضف بند جديد" at bounding box center [874, 447] width 54 height 13
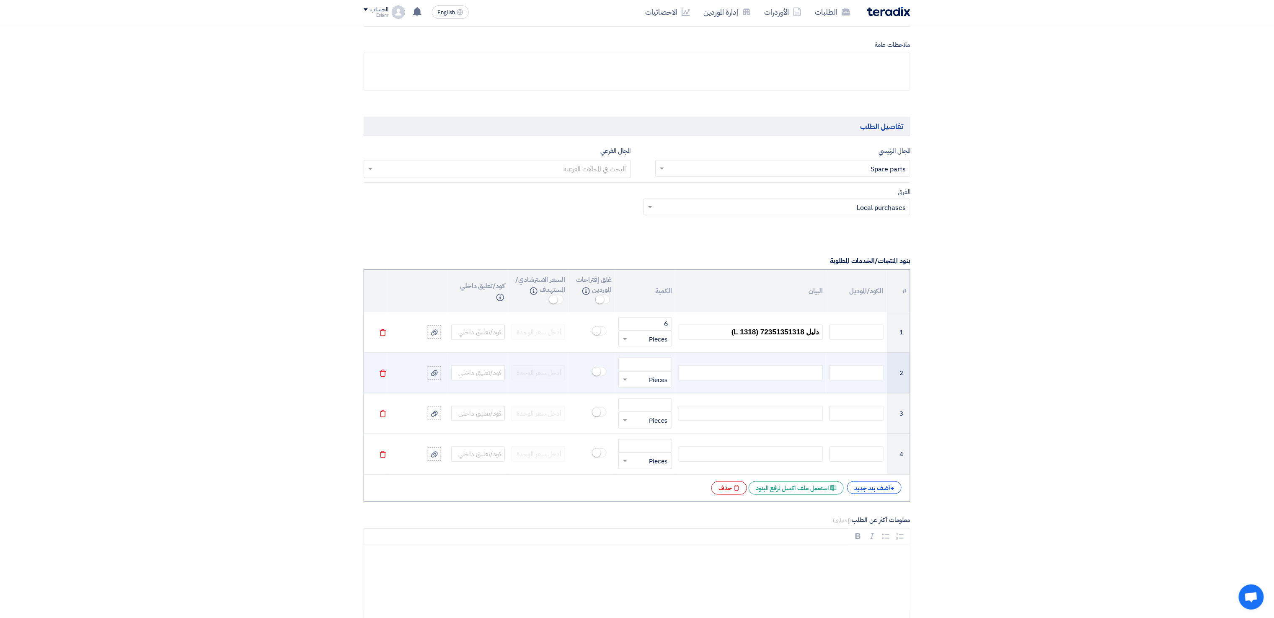
click at [743, 377] on div at bounding box center [751, 372] width 144 height 15
paste div
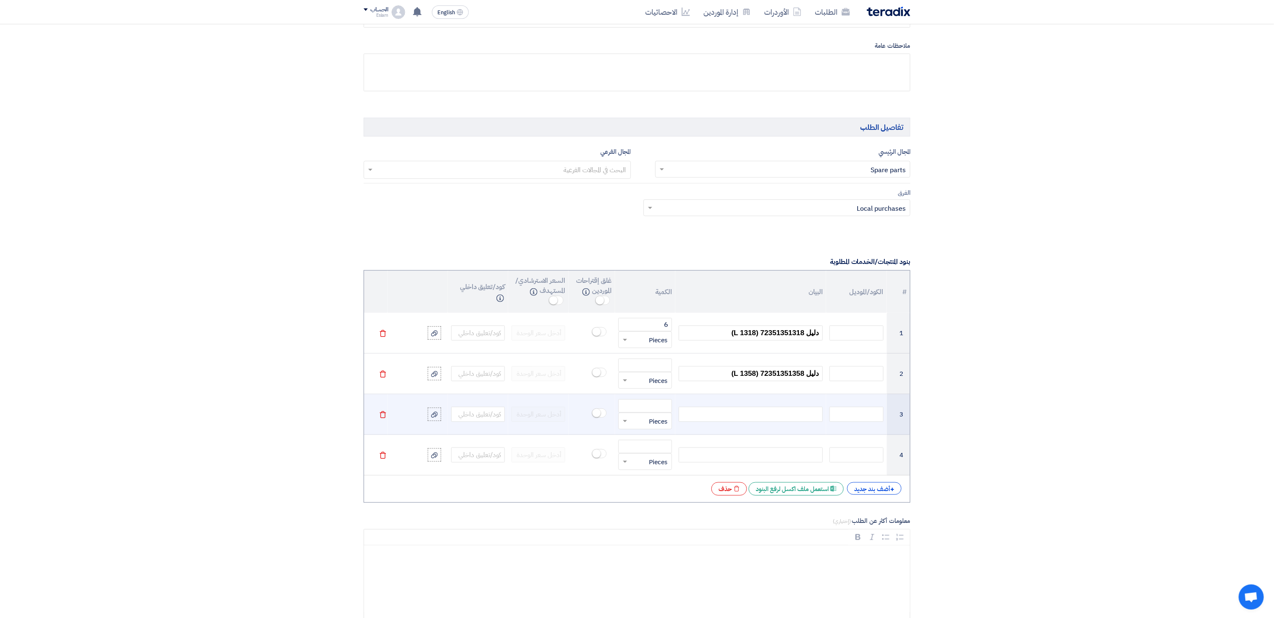
click at [789, 420] on div at bounding box center [751, 414] width 144 height 15
paste div
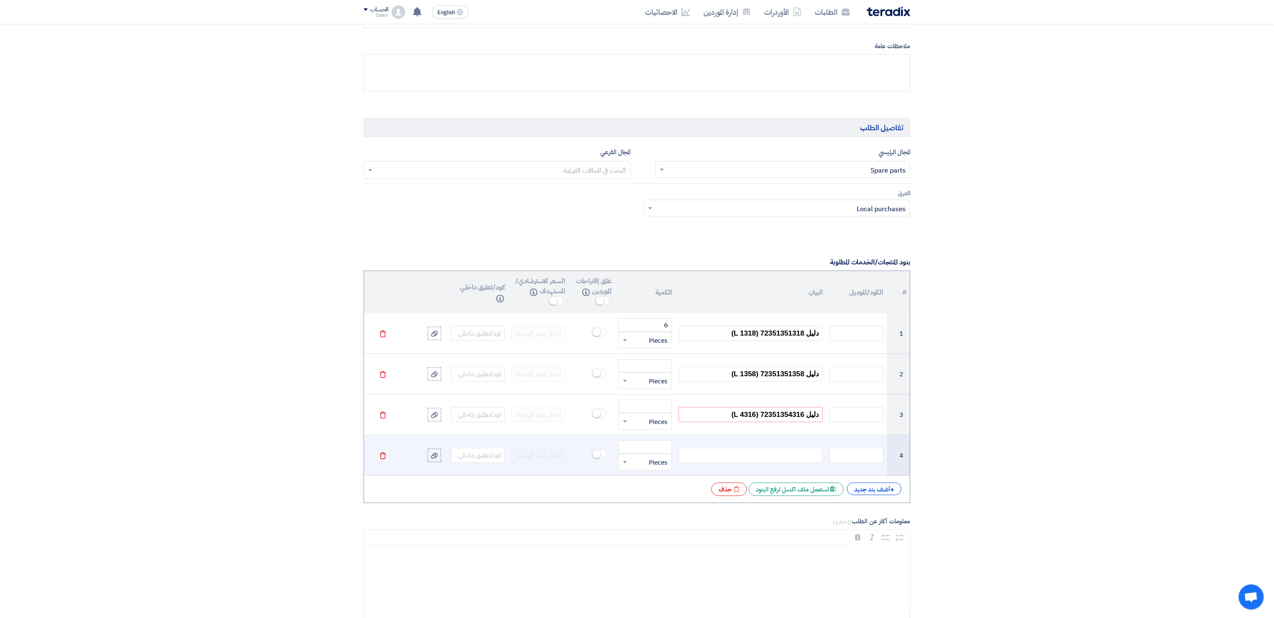
click at [779, 463] on div at bounding box center [751, 455] width 144 height 15
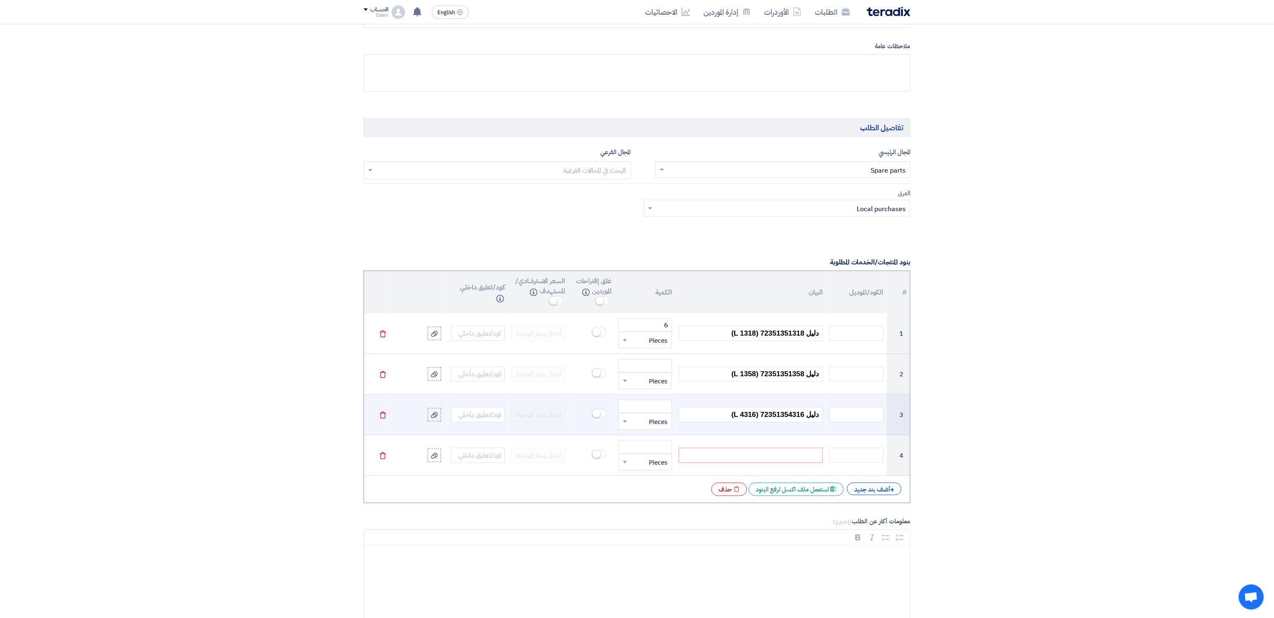
paste div
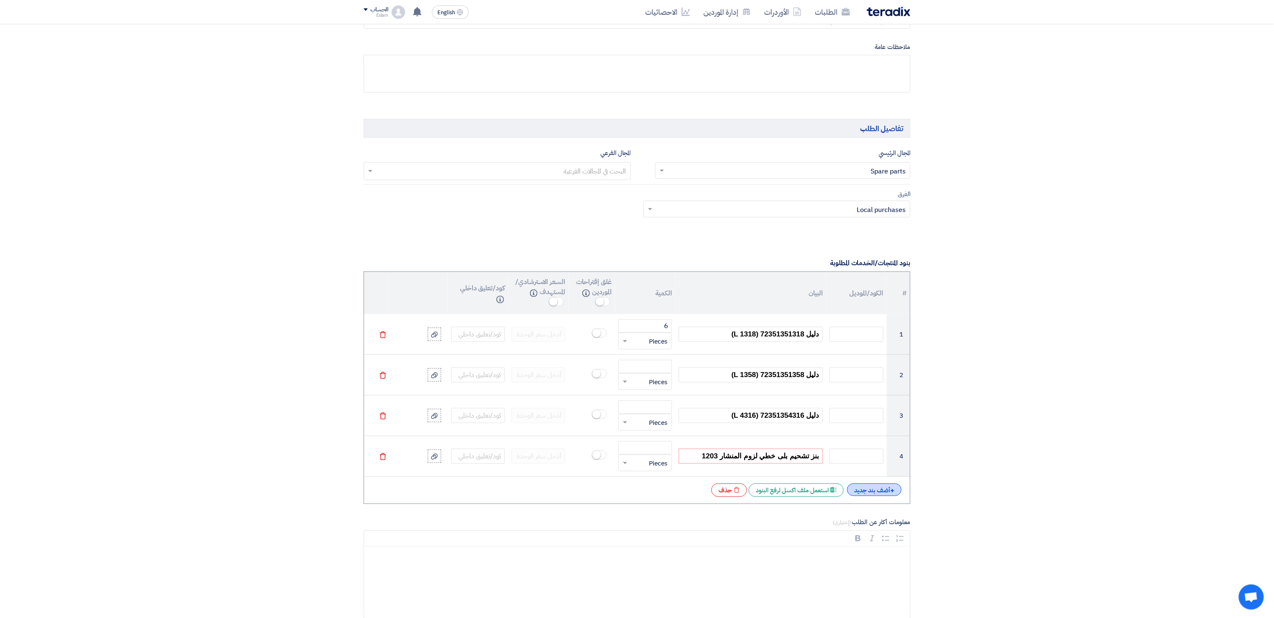
click at [882, 496] on div "+ أضف بند جديد" at bounding box center [874, 490] width 54 height 13
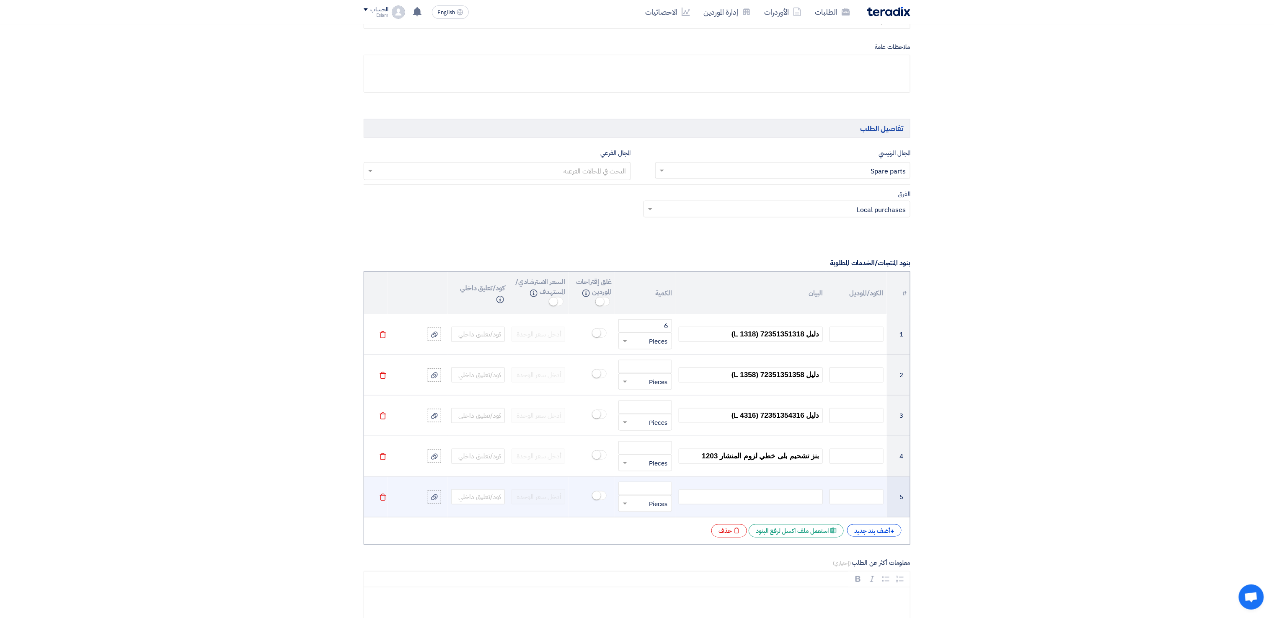
click at [810, 501] on div at bounding box center [751, 496] width 144 height 15
paste div
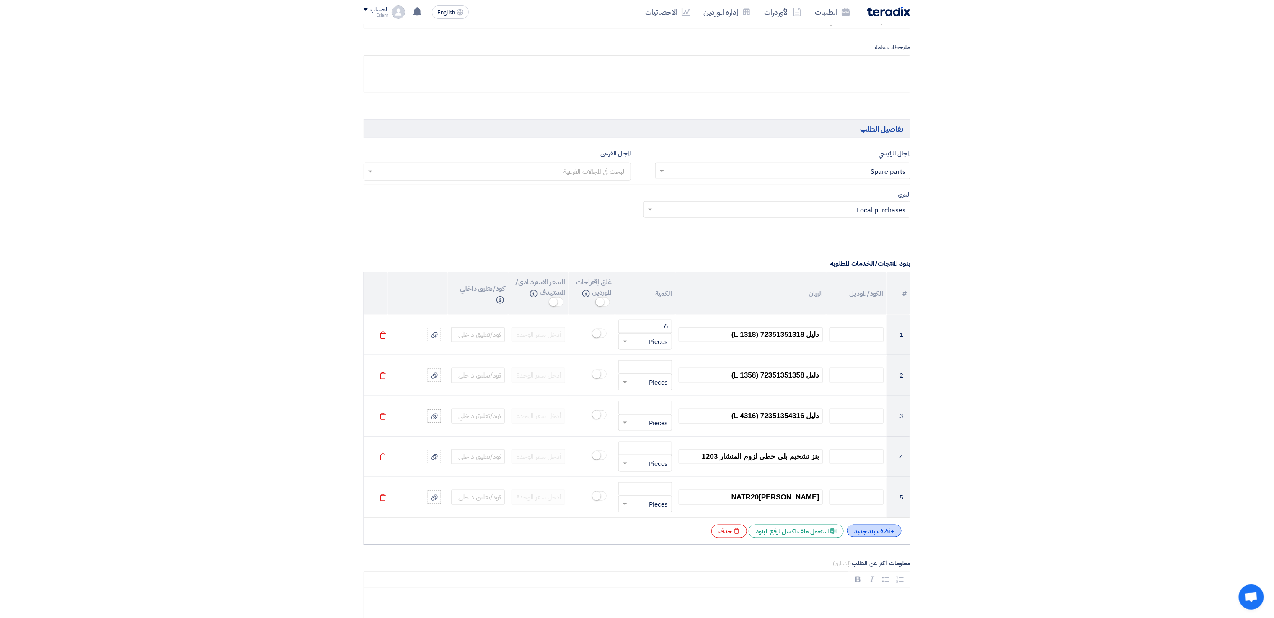
drag, startPoint x: 902, startPoint y: 538, endPoint x: 897, endPoint y: 539, distance: 5.2
click at [902, 538] on div "+ أضف بند جديد Excel file استعمل ملف اكسل لرفع البنود Excel file حذف" at bounding box center [637, 531] width 533 height 13
click at [894, 537] on div "+ أضف بند جديد" at bounding box center [874, 531] width 54 height 13
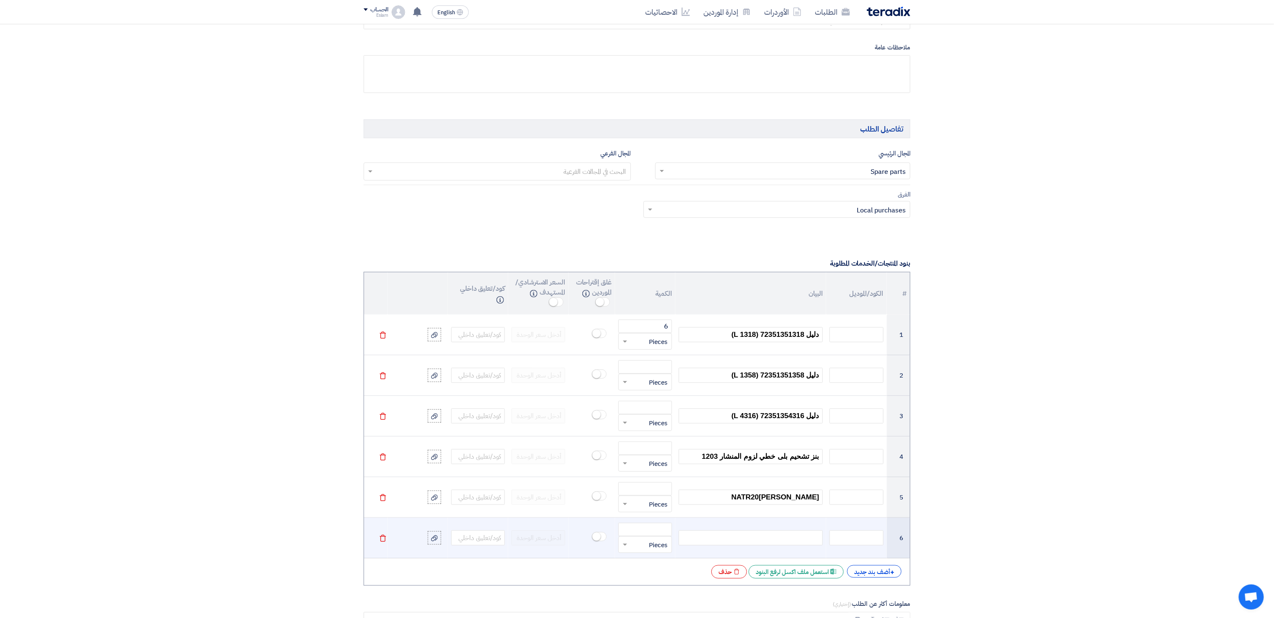
click at [384, 542] on use at bounding box center [383, 538] width 6 height 7
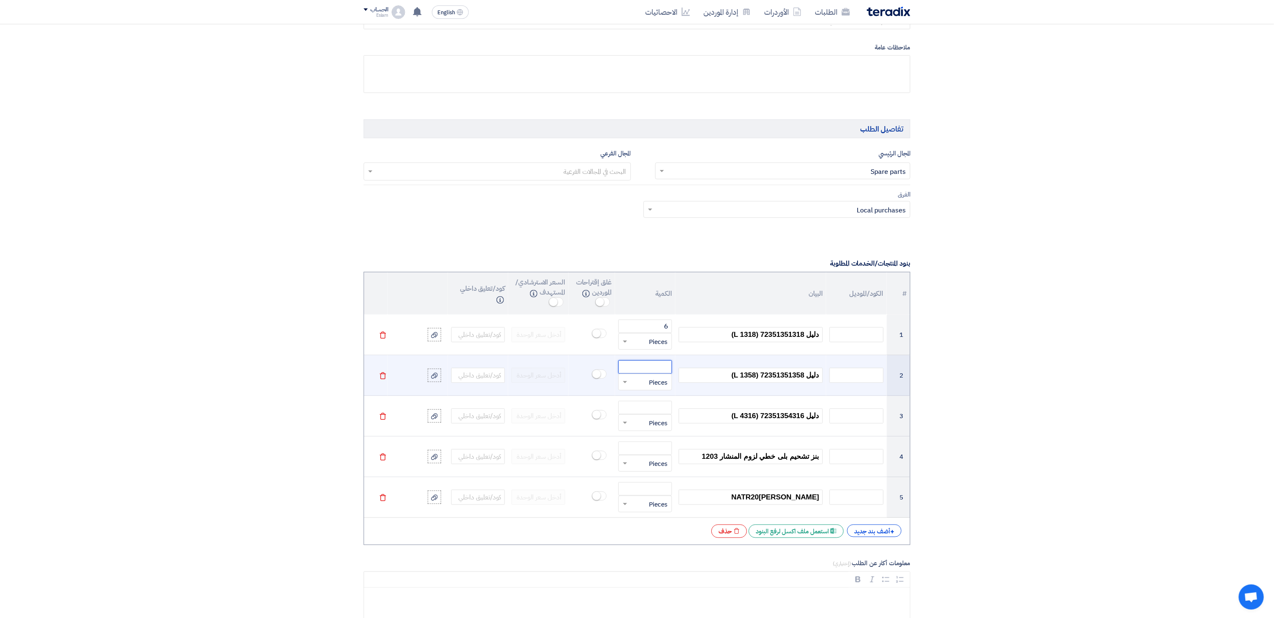
click at [654, 367] on input "number" at bounding box center [645, 366] width 54 height 13
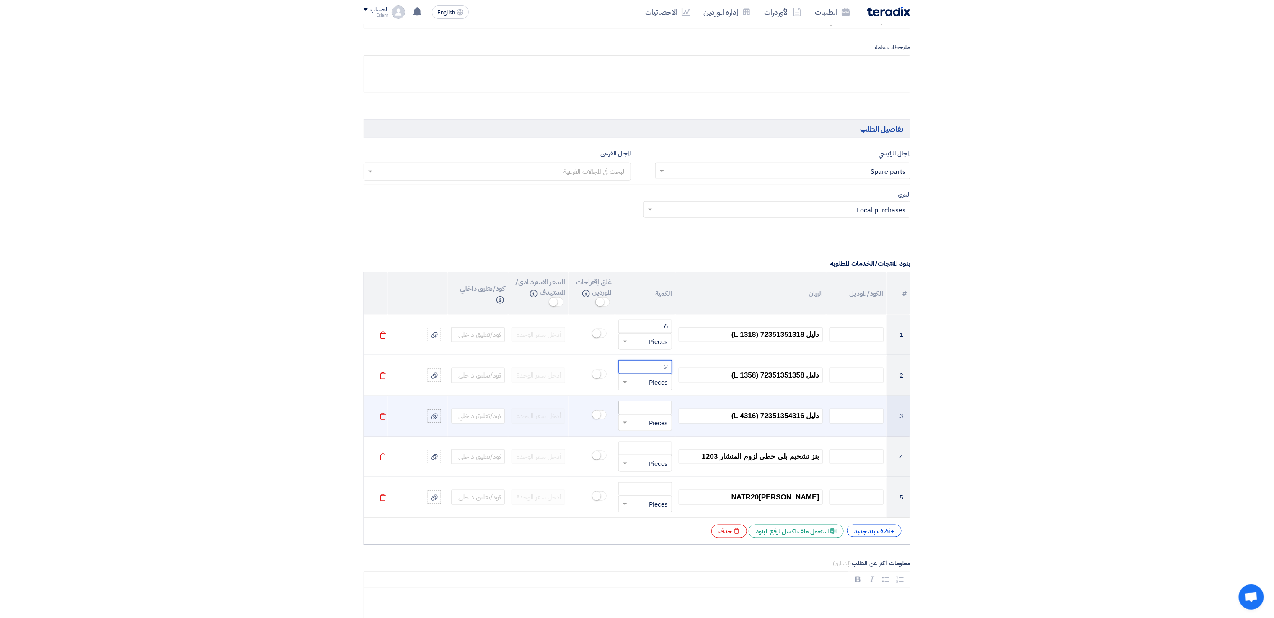
type input "2"
drag, startPoint x: 650, startPoint y: 415, endPoint x: 655, endPoint y: 410, distance: 6.8
click at [651, 414] on input "number" at bounding box center [645, 407] width 54 height 13
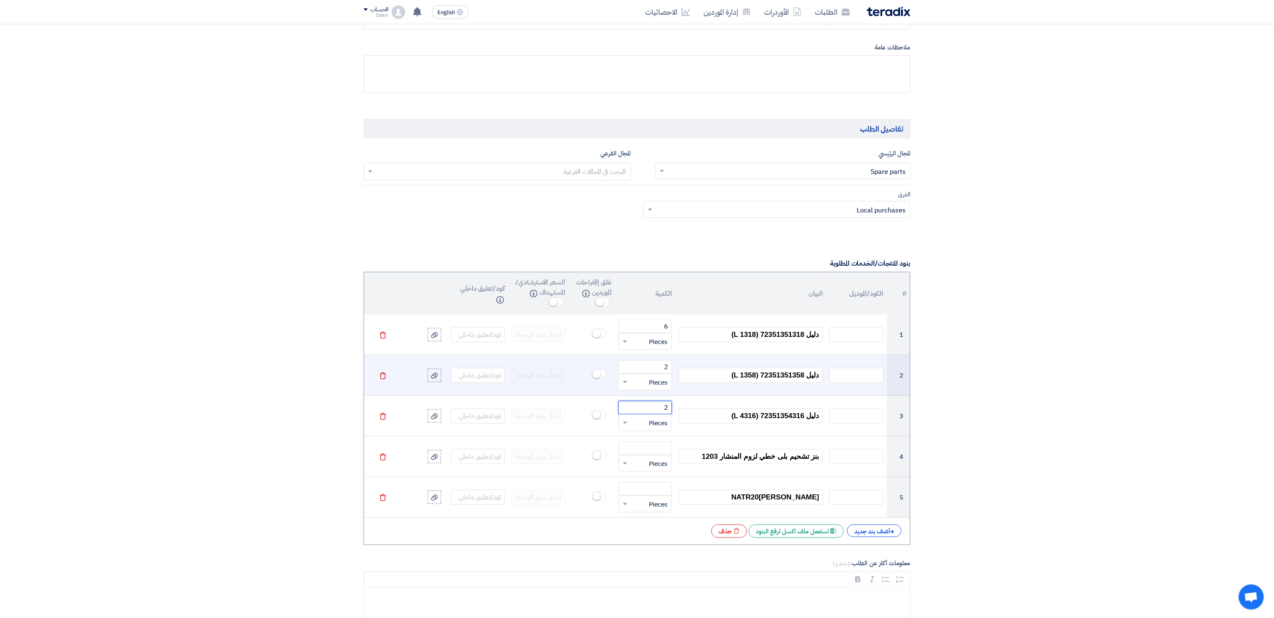
type input "2"
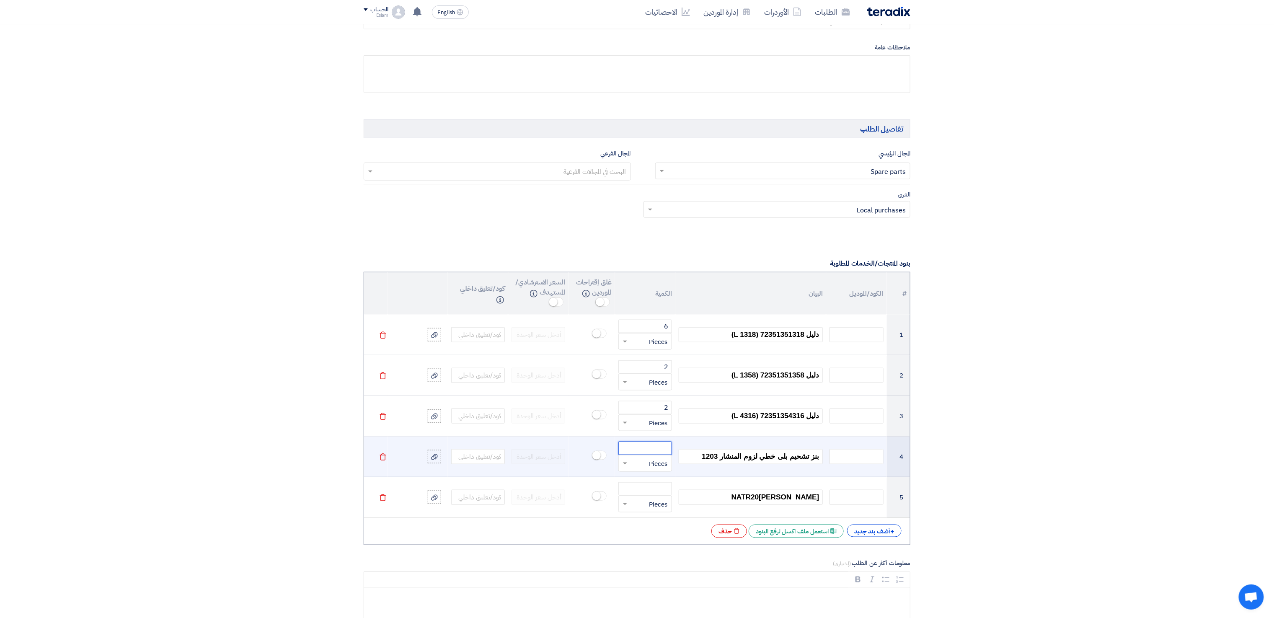
click at [659, 455] on input "number" at bounding box center [645, 448] width 54 height 13
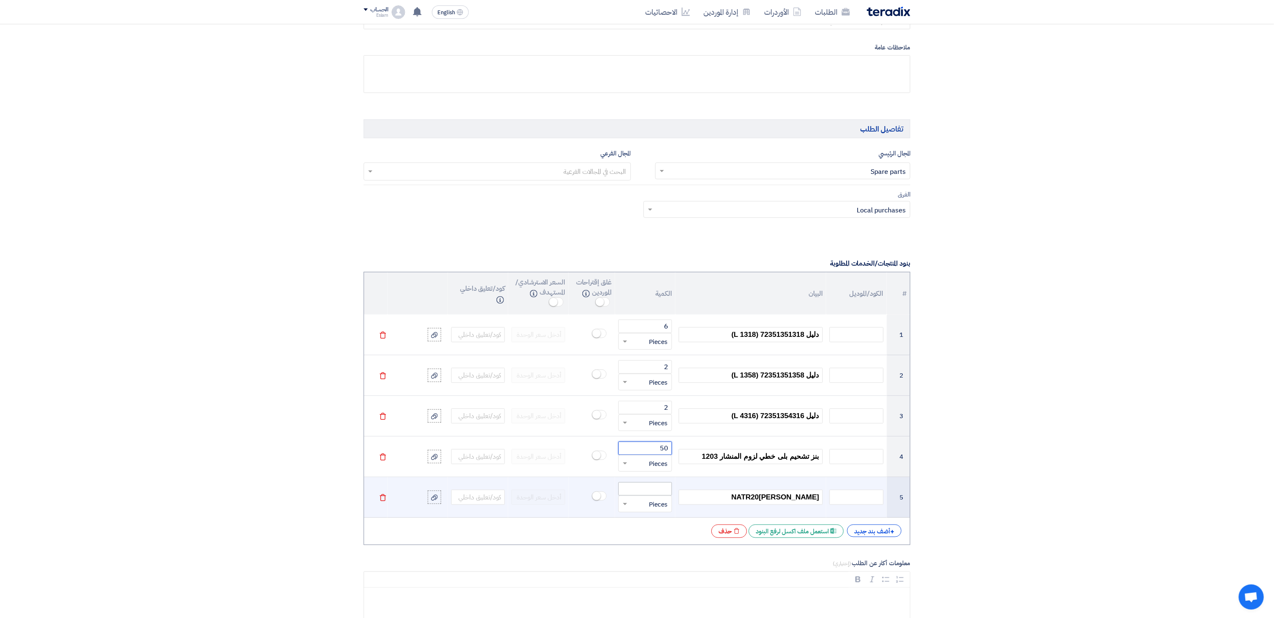
type input "50"
click at [657, 496] on input "number" at bounding box center [645, 488] width 54 height 13
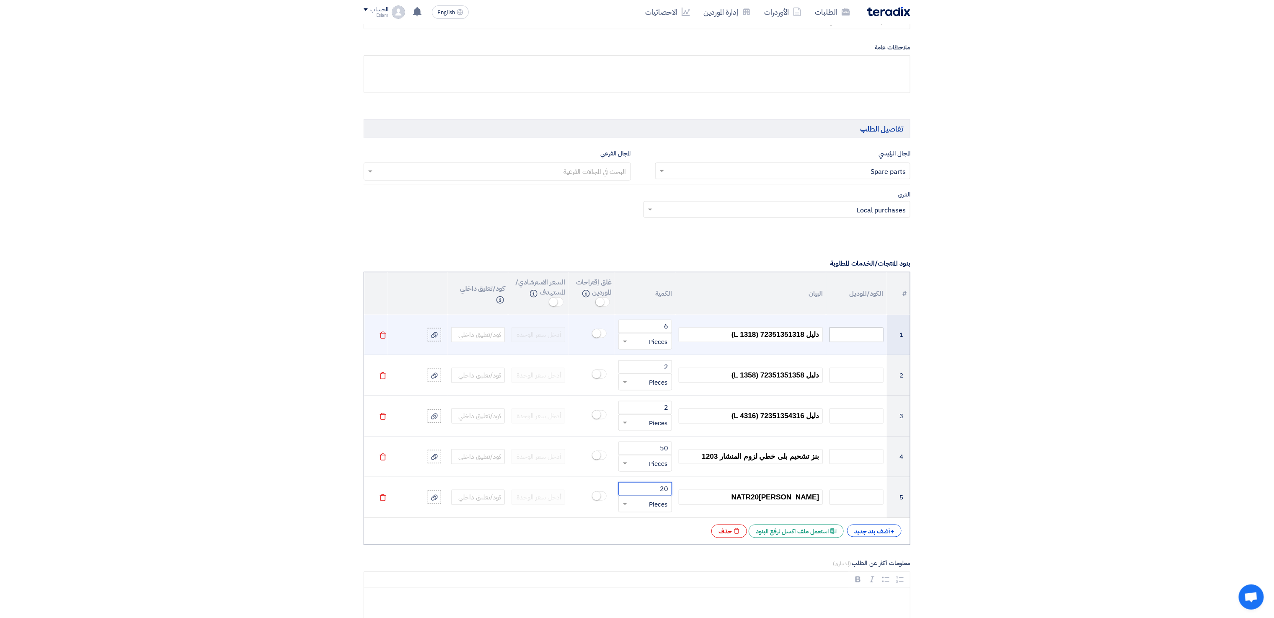
type input "20"
click at [854, 342] on input "text" at bounding box center [857, 334] width 54 height 15
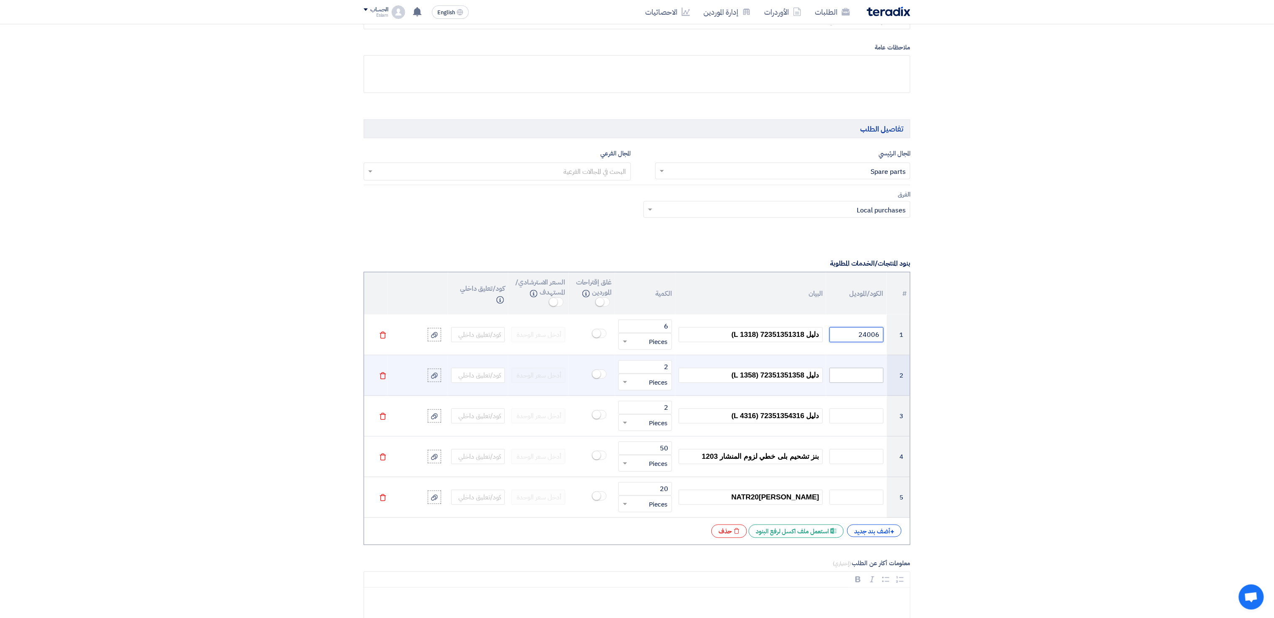
type input "24006"
click at [874, 380] on input "text" at bounding box center [857, 375] width 54 height 15
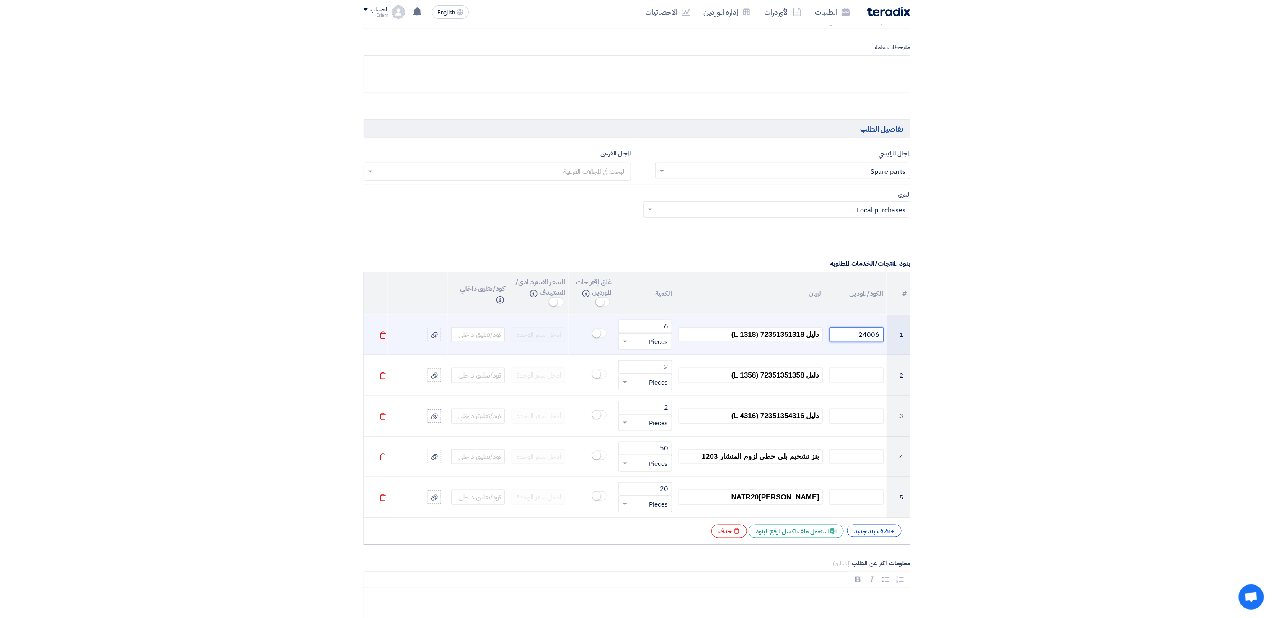
drag, startPoint x: 849, startPoint y: 337, endPoint x: 888, endPoint y: 332, distance: 40.2
click at [888, 332] on tr "1 24006 دليل 72351351318 ( L 1318 ) 6 قطعة × Pieces [GEOGRAPHIC_DATA]" at bounding box center [637, 335] width 546 height 41
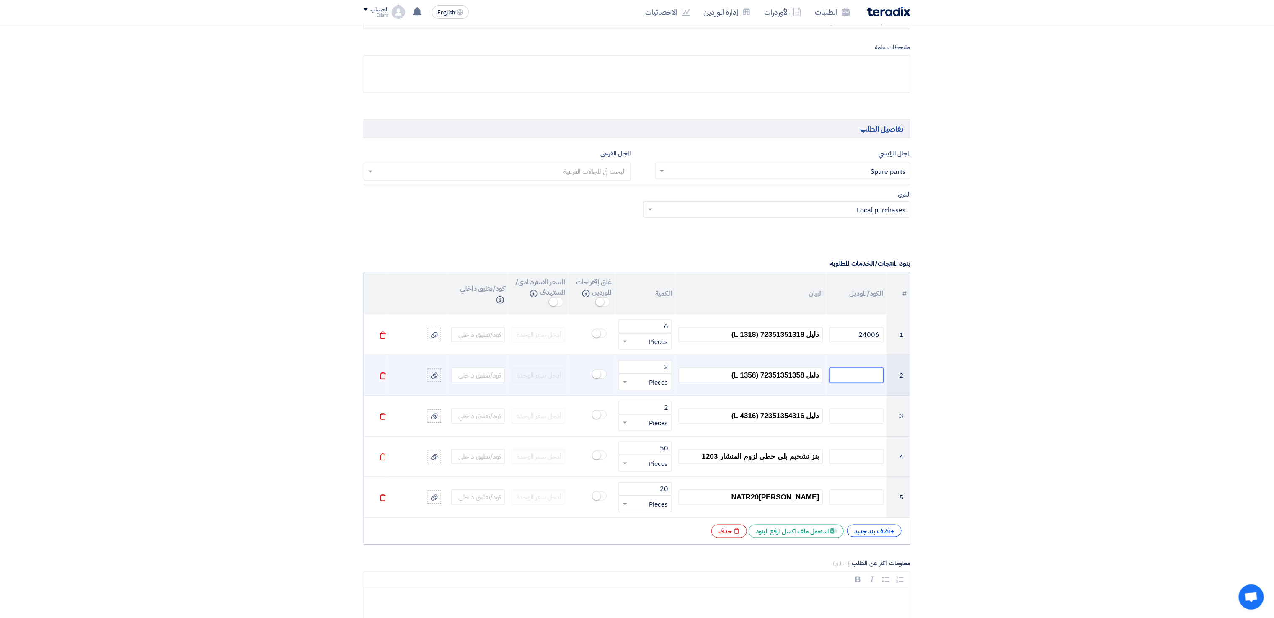
click at [846, 383] on input "text" at bounding box center [857, 375] width 54 height 15
paste input "24006"
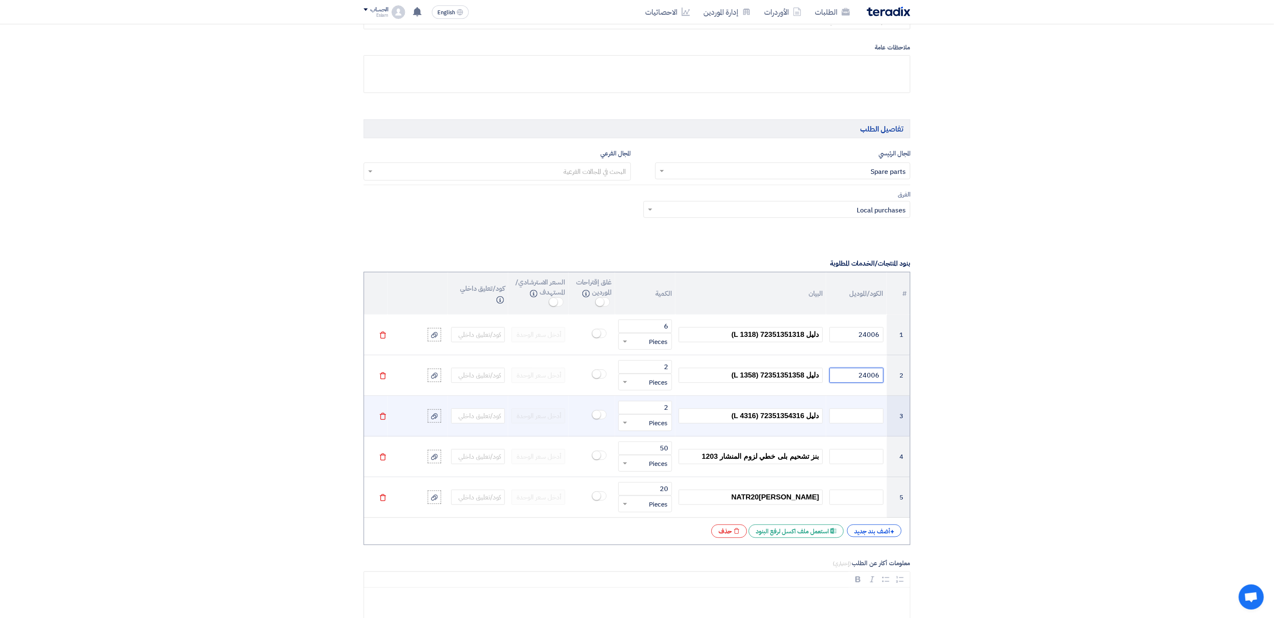
type input "24006"
click at [869, 430] on td at bounding box center [856, 416] width 60 height 41
click at [859, 420] on input "text" at bounding box center [857, 416] width 54 height 15
paste input "24006"
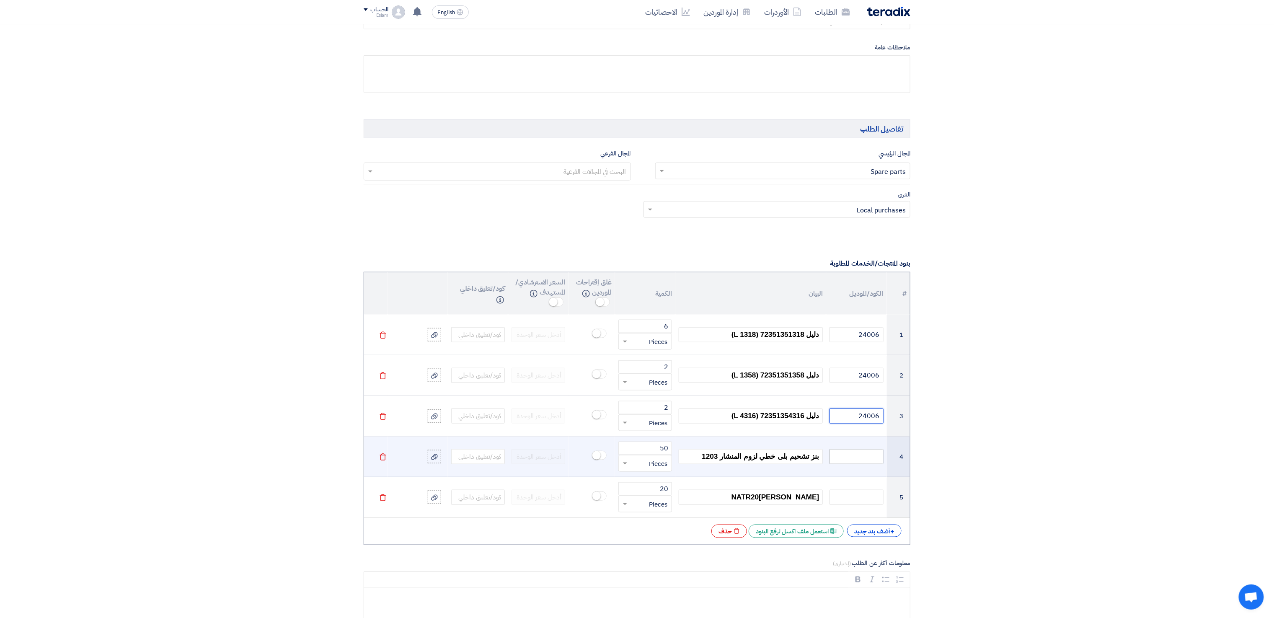
type input "24006"
click at [845, 463] on input "text" at bounding box center [857, 456] width 54 height 15
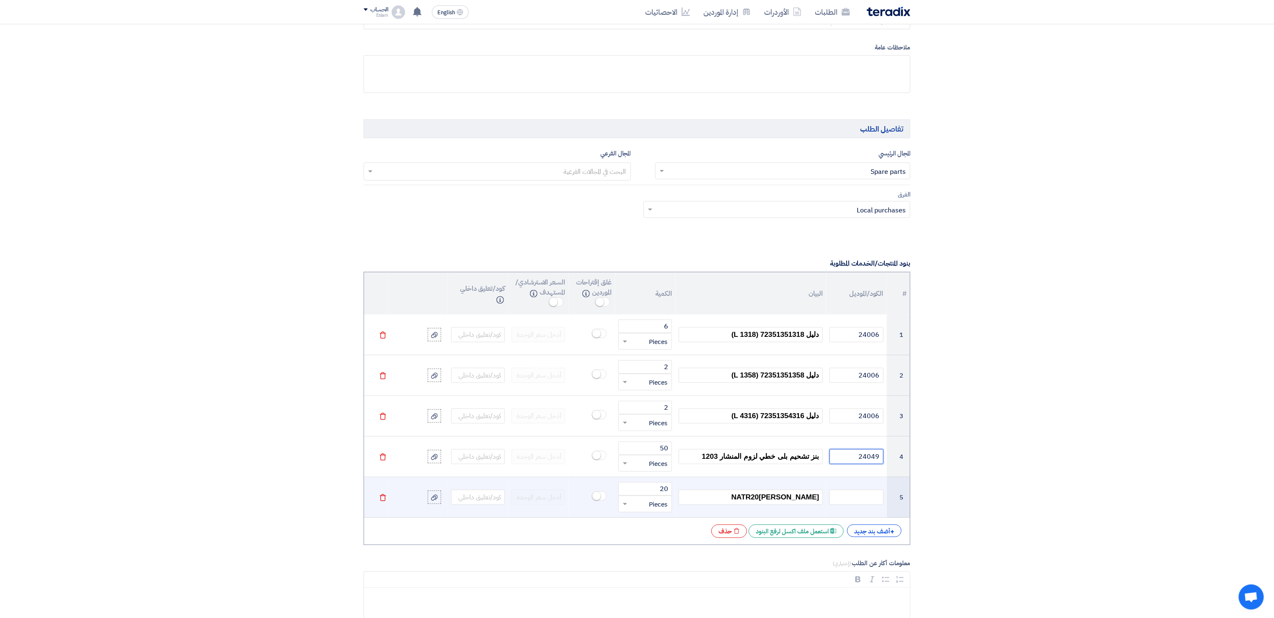
type input "24049"
click at [855, 487] on td at bounding box center [856, 497] width 60 height 41
click at [863, 514] on td at bounding box center [856, 497] width 60 height 41
click at [853, 504] on input "text" at bounding box center [857, 497] width 54 height 15
type input "24394"
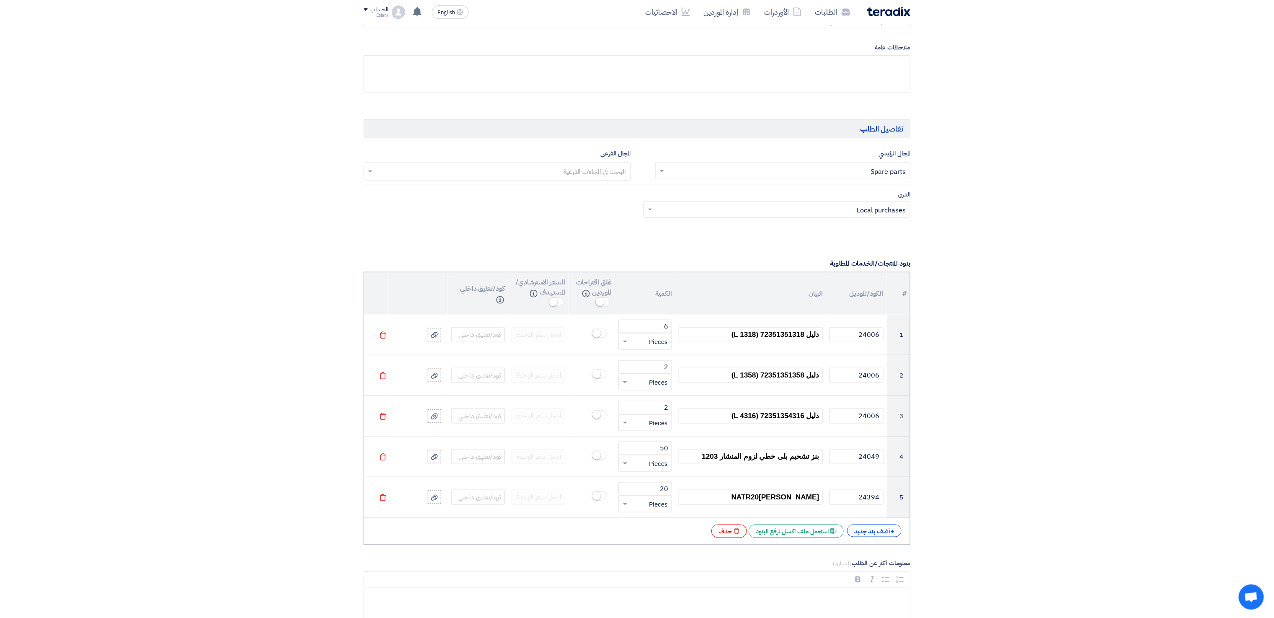
click at [1050, 373] on section "المعلومات الأساسية أكتب عنوان لهذا الطلب بلي 2 نوع طلب عروض الأسعار طلب عروض أس…" at bounding box center [637, 538] width 1274 height 1680
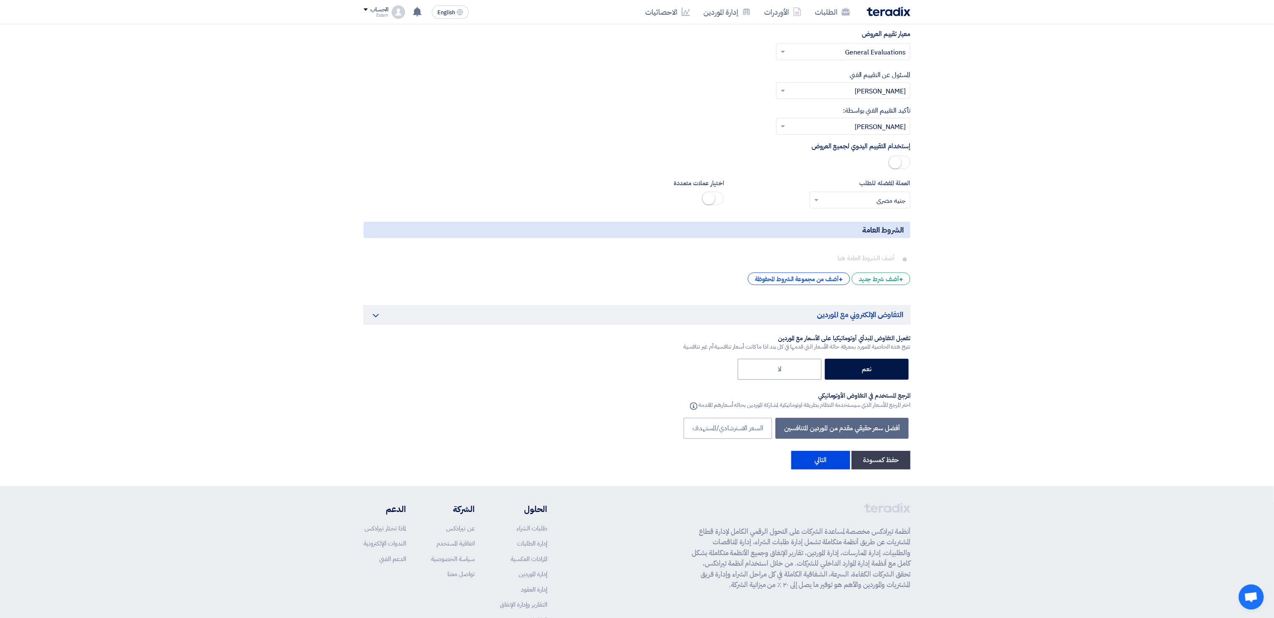
scroll to position [1337, 0]
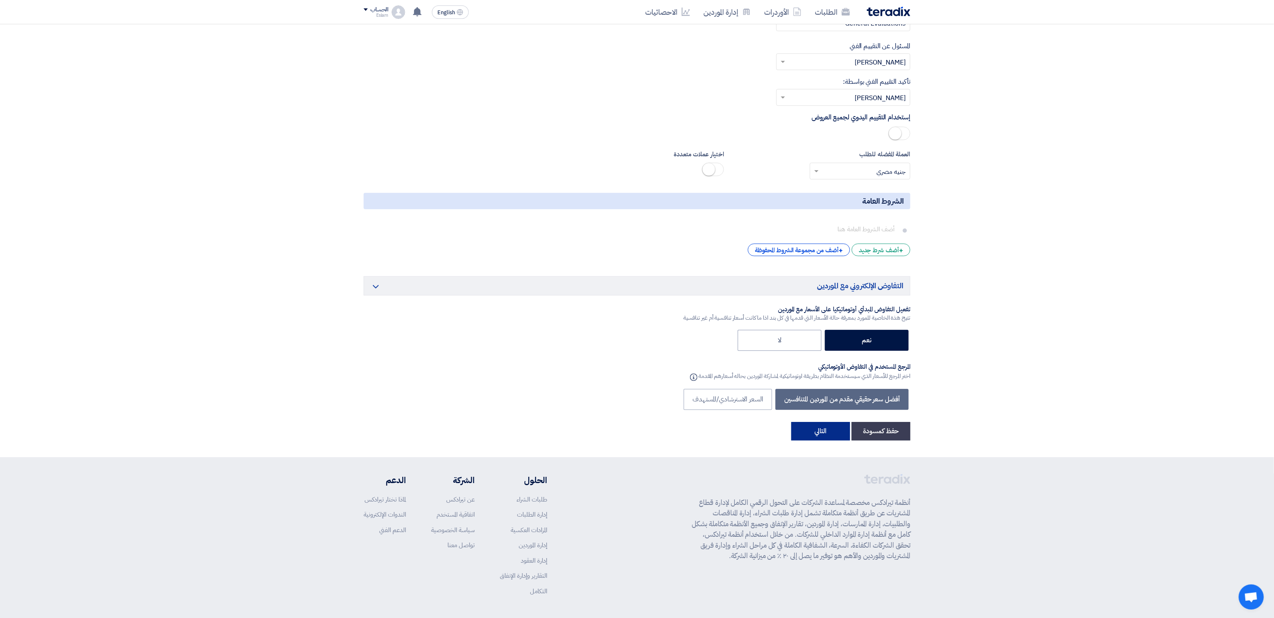
click at [819, 422] on button "التالي" at bounding box center [821, 431] width 59 height 18
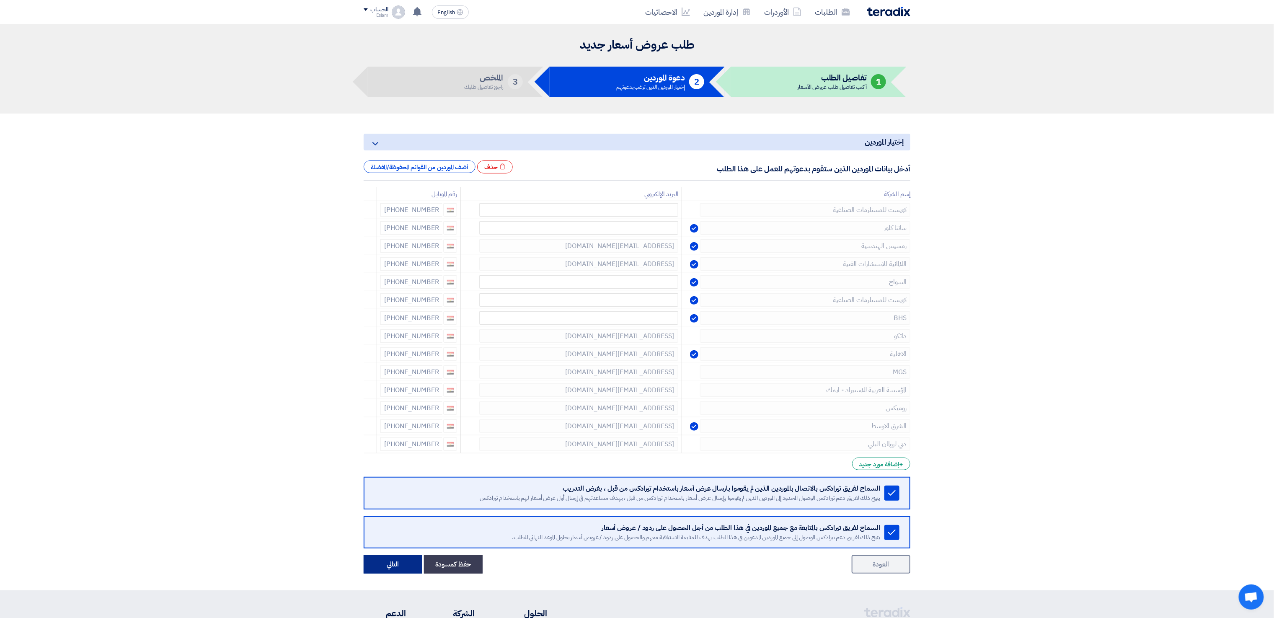
click at [386, 564] on button "التالي" at bounding box center [393, 564] width 59 height 18
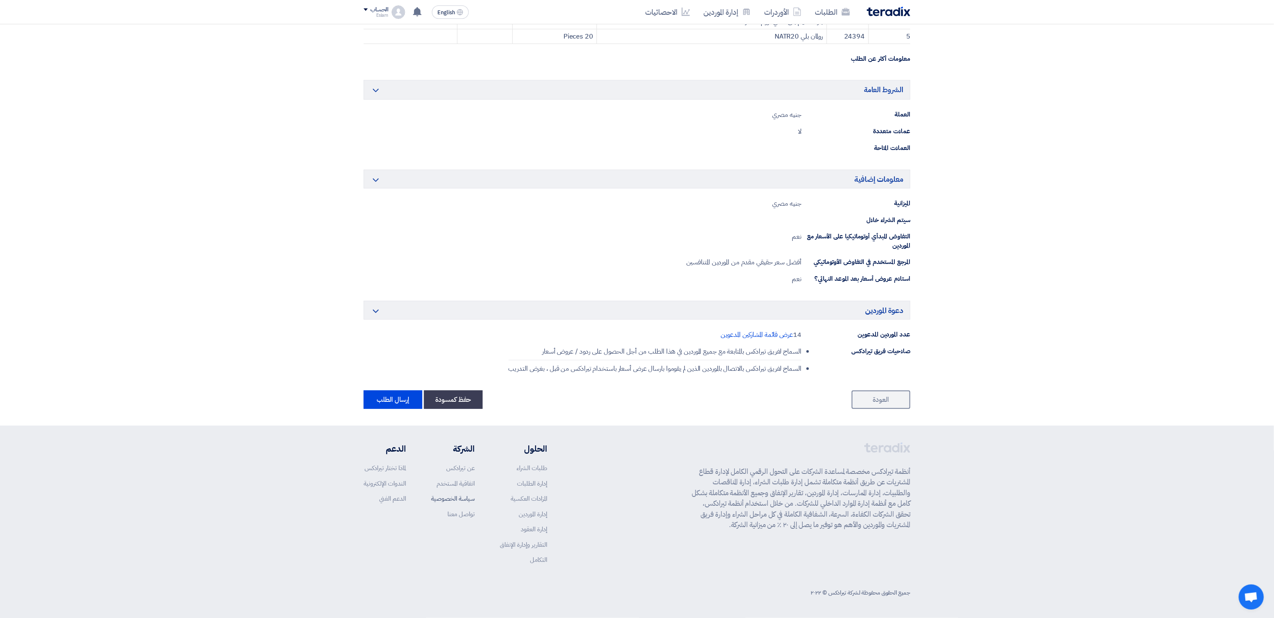
scroll to position [299, 0]
click at [383, 402] on button "إرسال الطلب" at bounding box center [393, 400] width 59 height 18
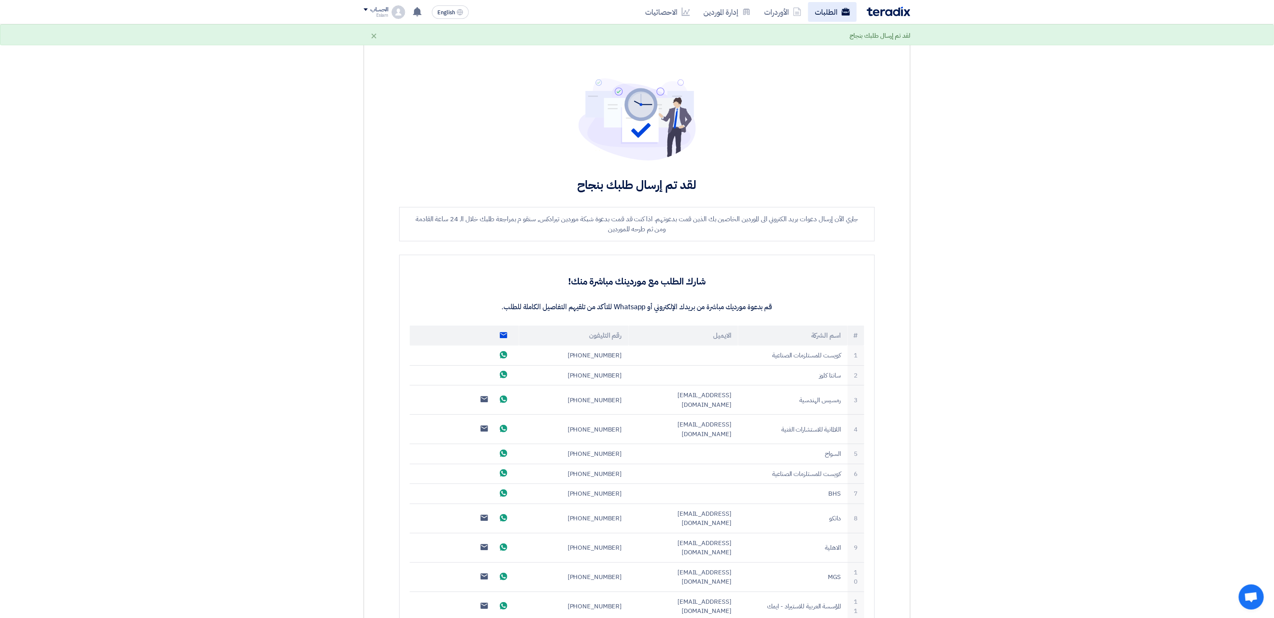
click at [821, 3] on link "الطلبات" at bounding box center [832, 12] width 49 height 20
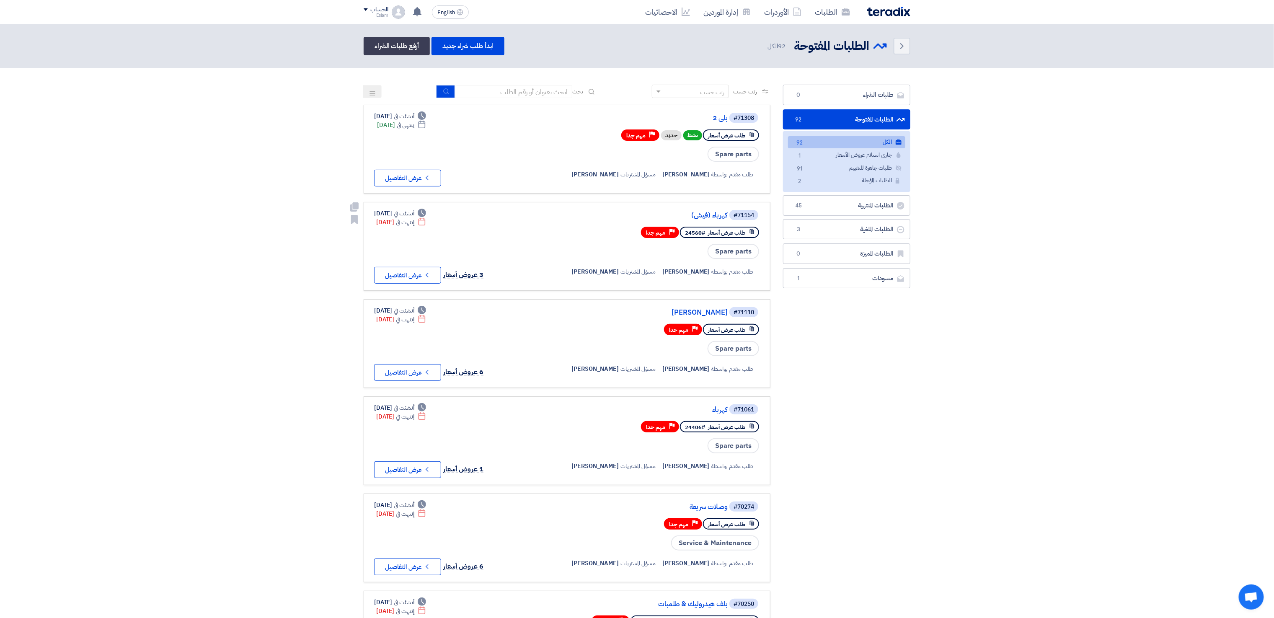
click at [406, 261] on div "Deadline أنشئت في [DATE] Deadline إنتهت في [DATE] 3 عروض أسعار Check details عر…" at bounding box center [431, 246] width 115 height 75
click at [409, 279] on button "Check details عرض التفاصيل" at bounding box center [407, 275] width 67 height 17
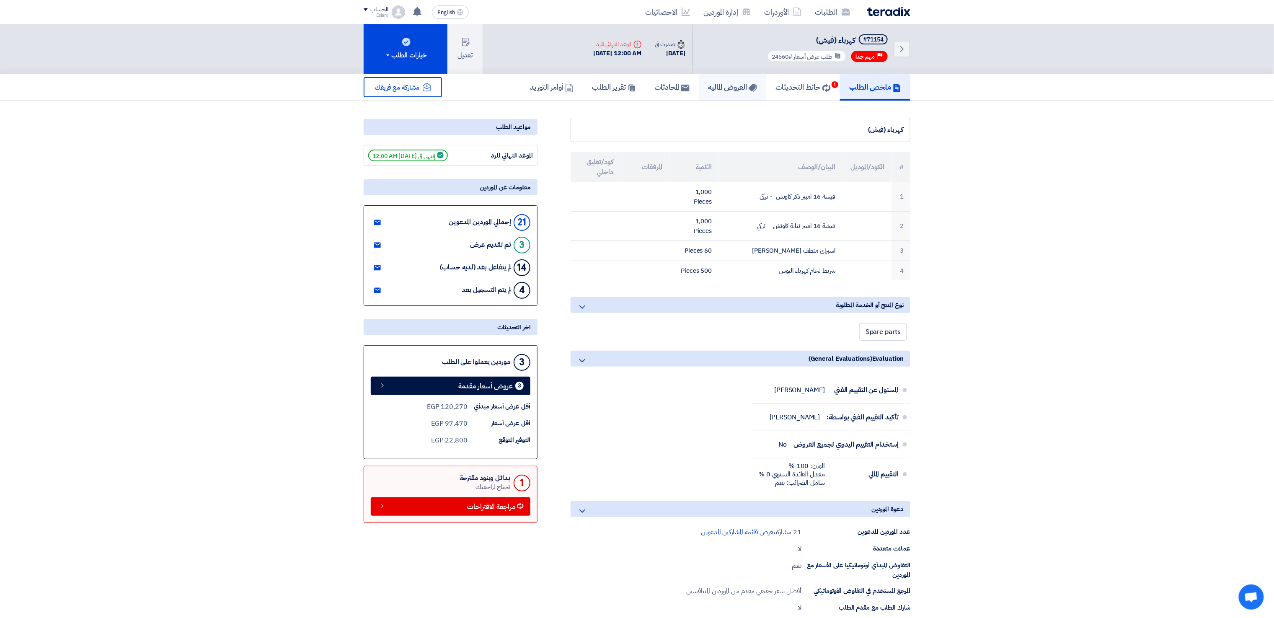
click at [738, 93] on link "العروض الماليه" at bounding box center [732, 87] width 67 height 27
